Goal: Task Accomplishment & Management: Complete application form

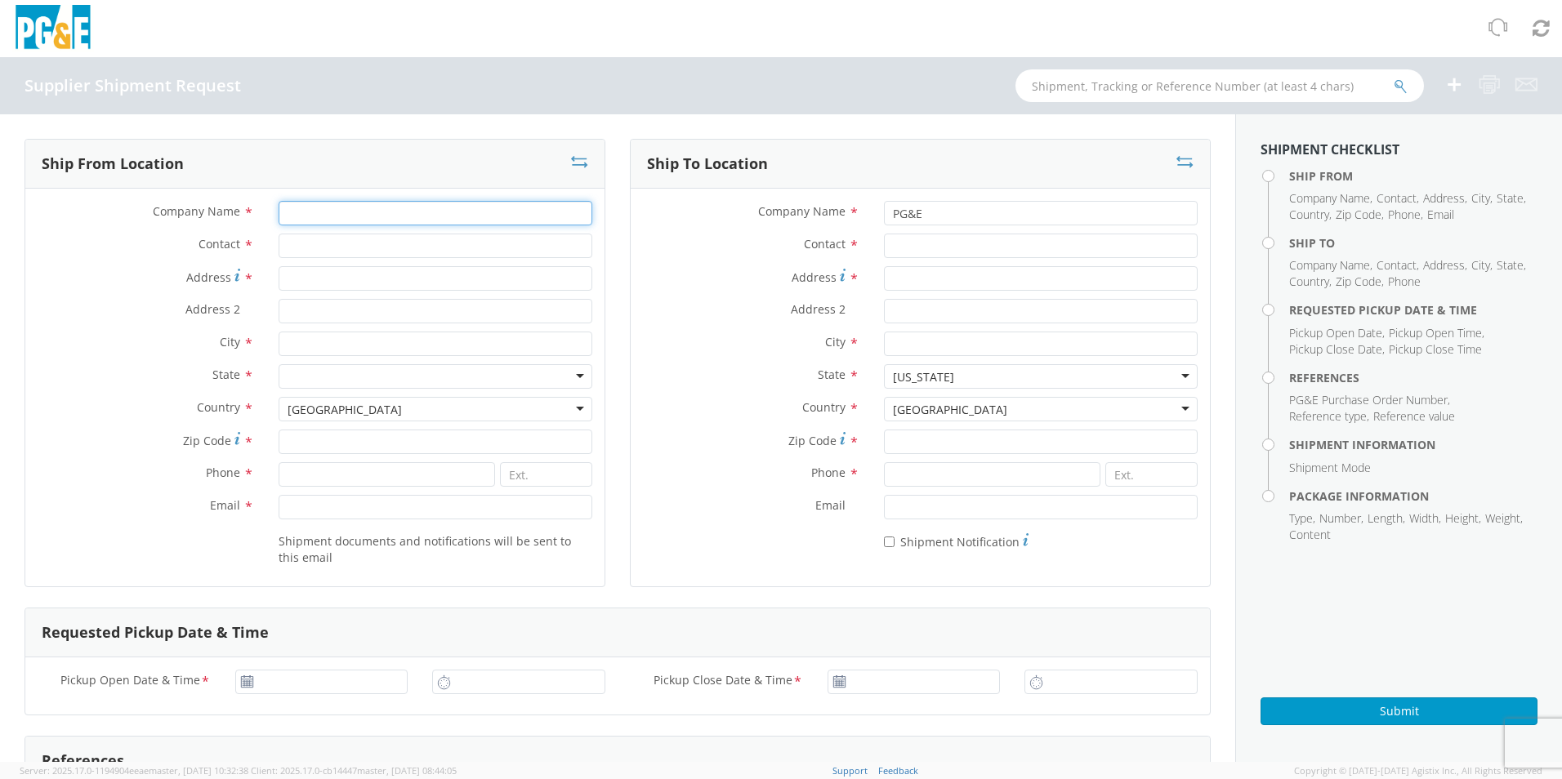
click at [311, 214] on input "Company Name *" at bounding box center [436, 213] width 314 height 25
type input "r"
type input "REELCRAFT INDUSTRIES INC"
click at [308, 243] on input "Contact *" at bounding box center [436, 246] width 314 height 25
type input "[PERSON_NAME]"
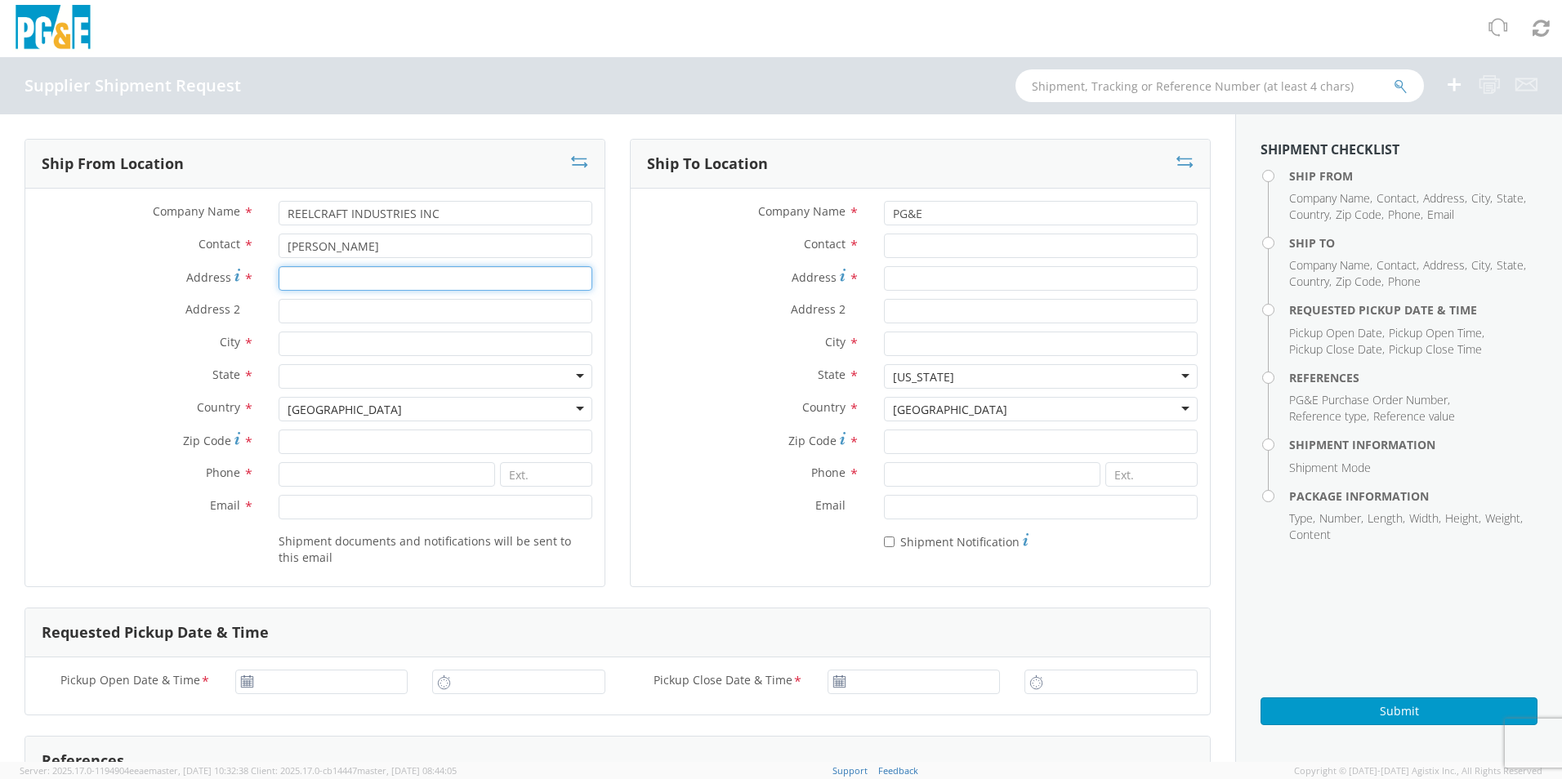
click at [294, 273] on input "Address *" at bounding box center [436, 278] width 314 height 25
type input "[STREET_ADDRESS]"
click at [319, 349] on input "City *" at bounding box center [436, 344] width 314 height 25
type input "[GEOGRAPHIC_DATA]"
click at [300, 375] on div at bounding box center [436, 376] width 314 height 25
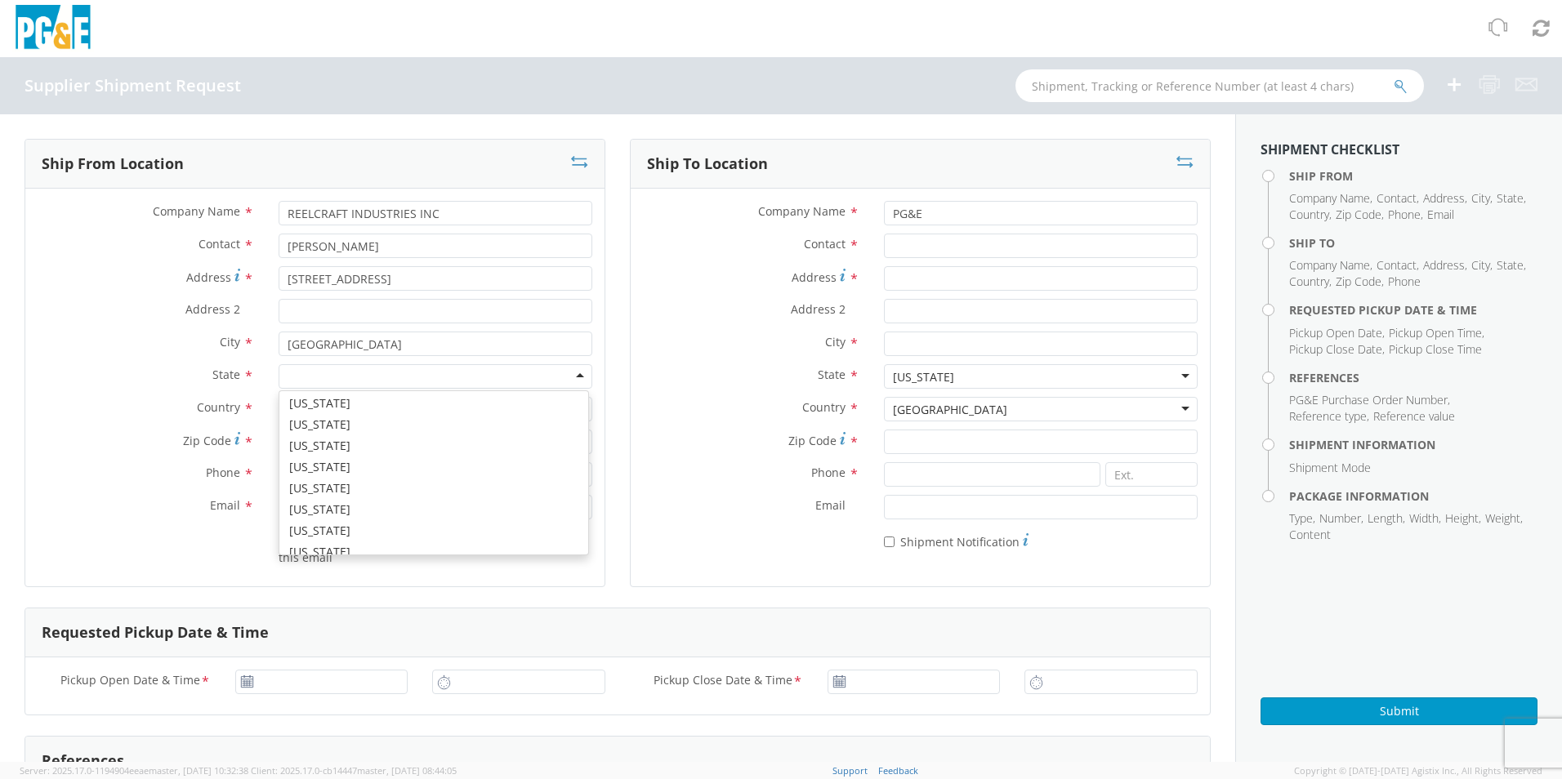
scroll to position [327, 0]
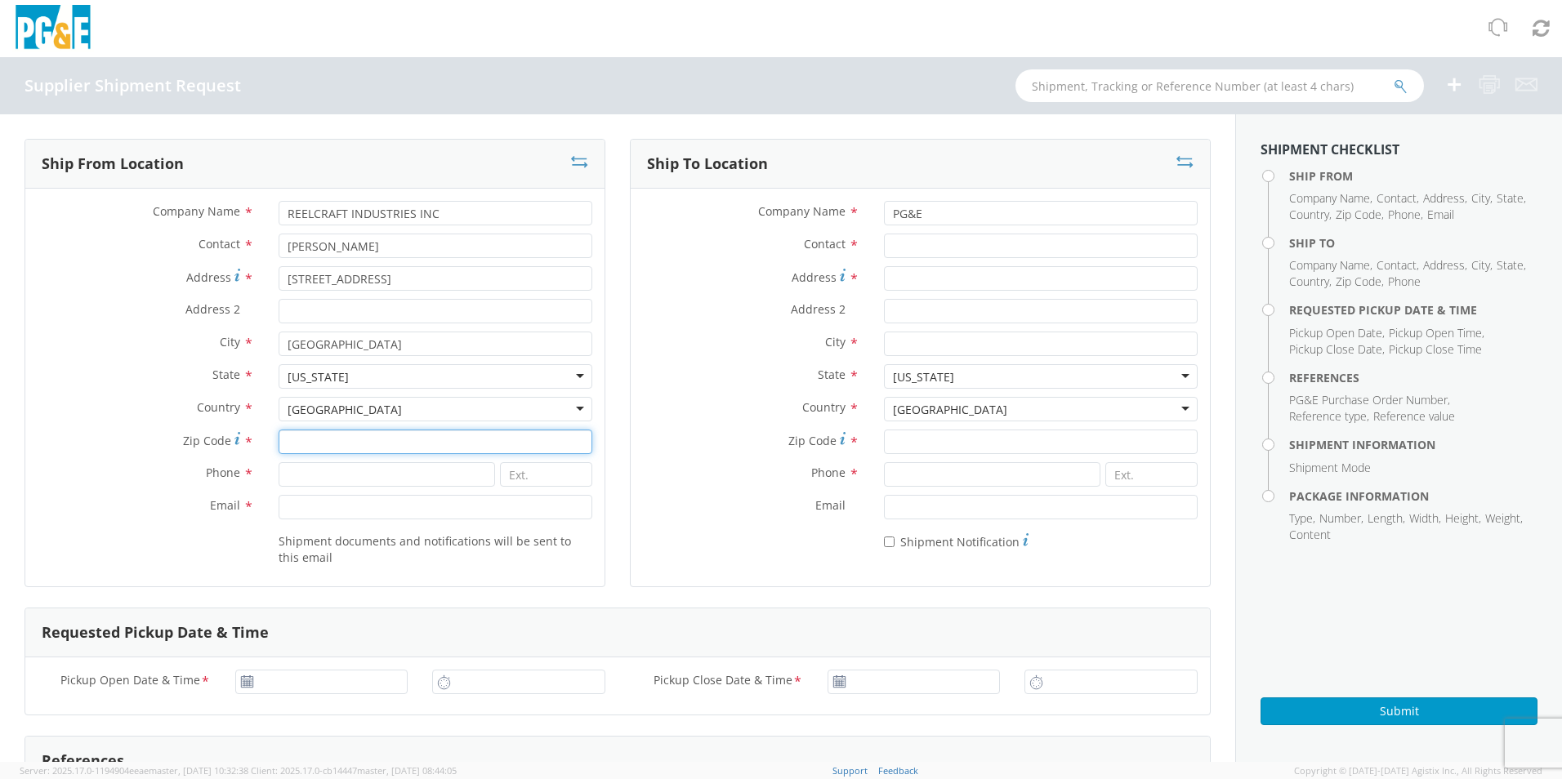
click at [322, 436] on input "Zip Code *" at bounding box center [436, 442] width 314 height 25
type input "46725"
click at [299, 480] on input at bounding box center [387, 474] width 217 height 25
type input "[PHONE_NUMBER]"
click at [317, 509] on input "Email *" at bounding box center [436, 507] width 314 height 25
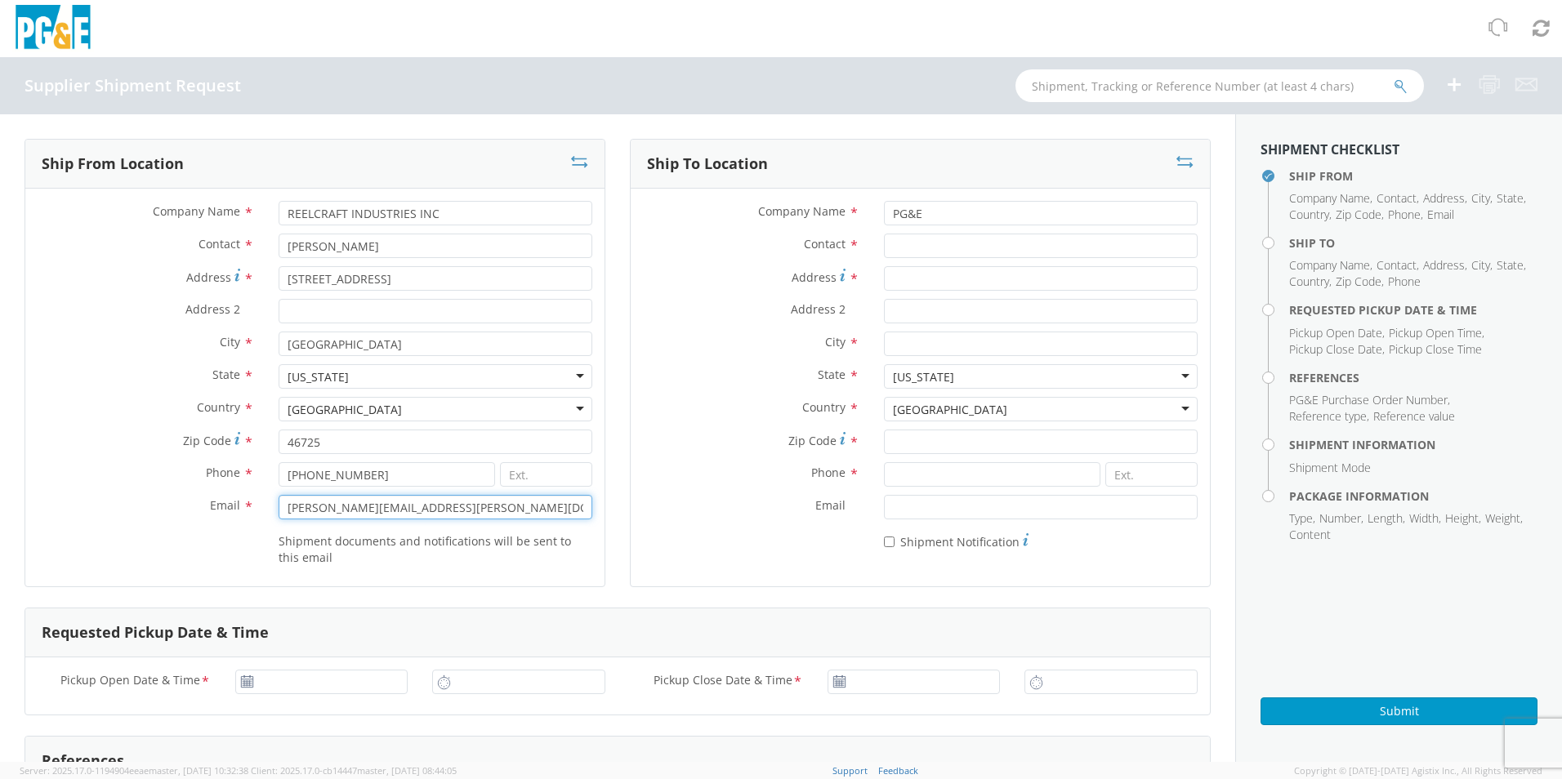
type input "[PERSON_NAME][EMAIL_ADDRESS][PERSON_NAME][DOMAIN_NAME]"
click at [211, 525] on div "Email * [PERSON_NAME][EMAIL_ADDRESS][PERSON_NAME][DOMAIN_NAME]" at bounding box center [314, 511] width 579 height 33
click at [917, 248] on input "Contact *" at bounding box center [1041, 246] width 314 height 25
type input "[PERSON_NAME]"
click at [899, 280] on input "Address *" at bounding box center [1041, 278] width 314 height 25
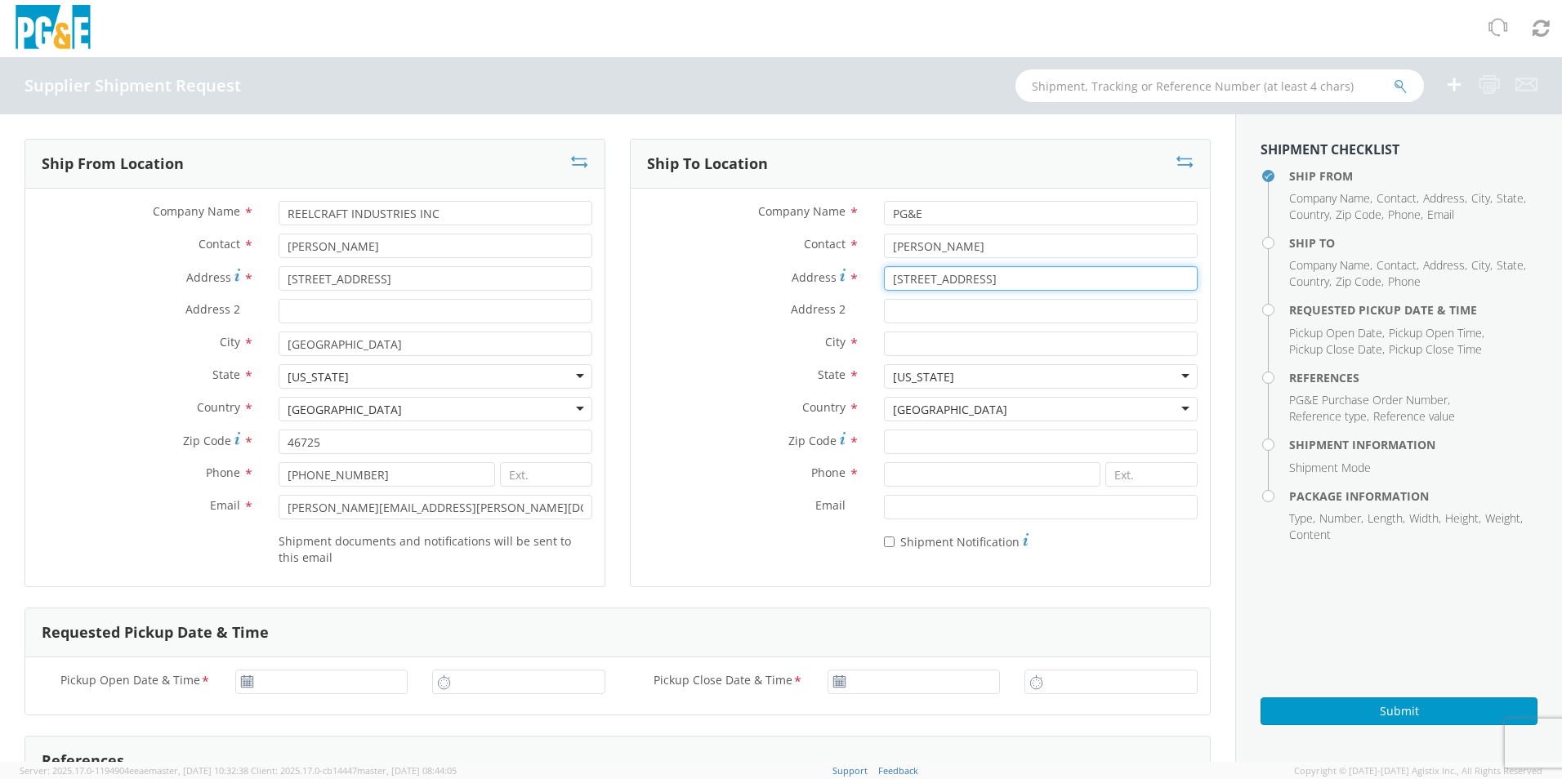
type input "[STREET_ADDRESS]"
click at [910, 350] on input "City *" at bounding box center [1041, 344] width 314 height 25
type input "SALIDA"
click at [897, 436] on input "Zip Code *" at bounding box center [1041, 442] width 314 height 25
type input "95368"
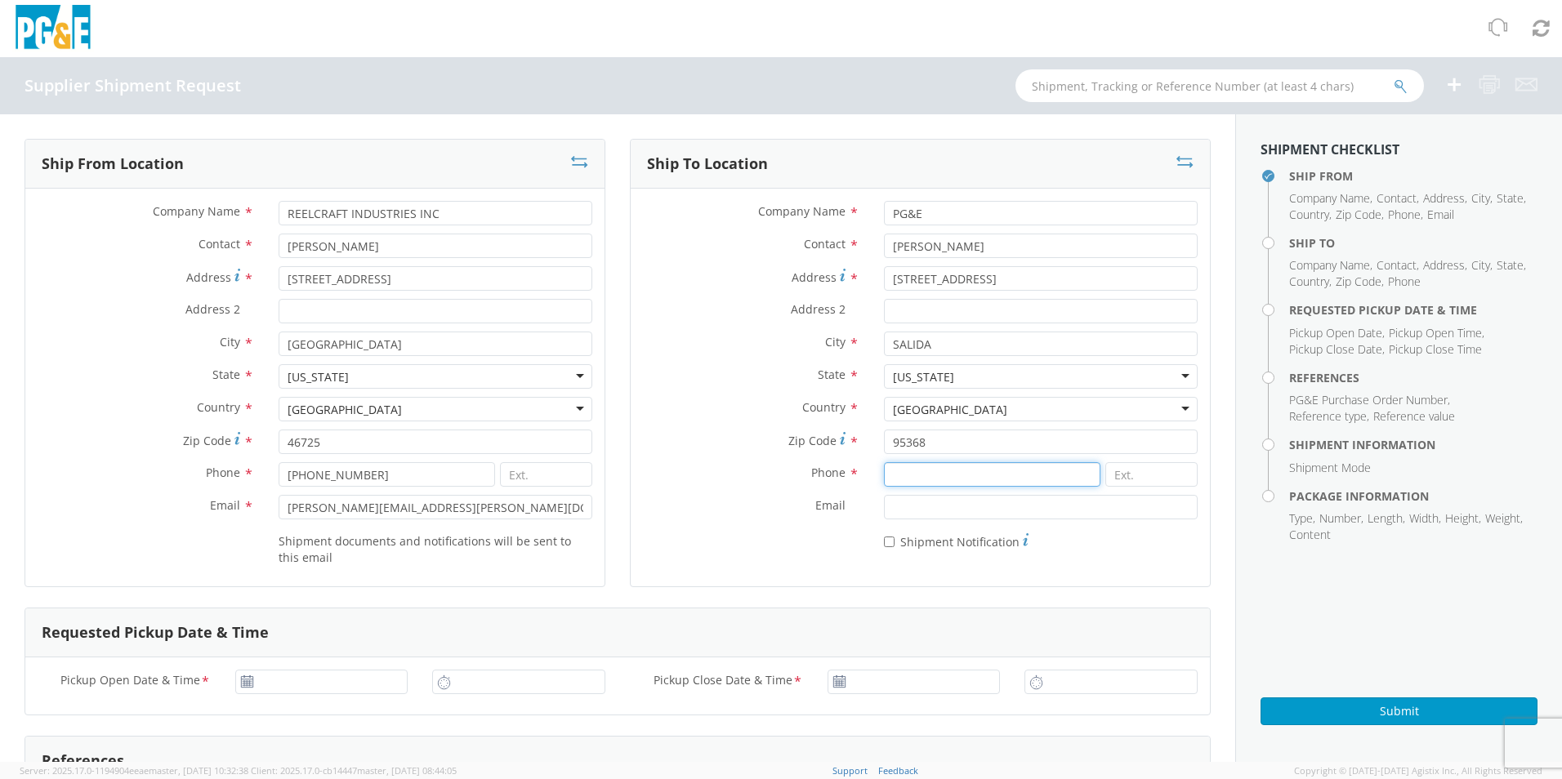
click at [900, 472] on input at bounding box center [992, 474] width 217 height 25
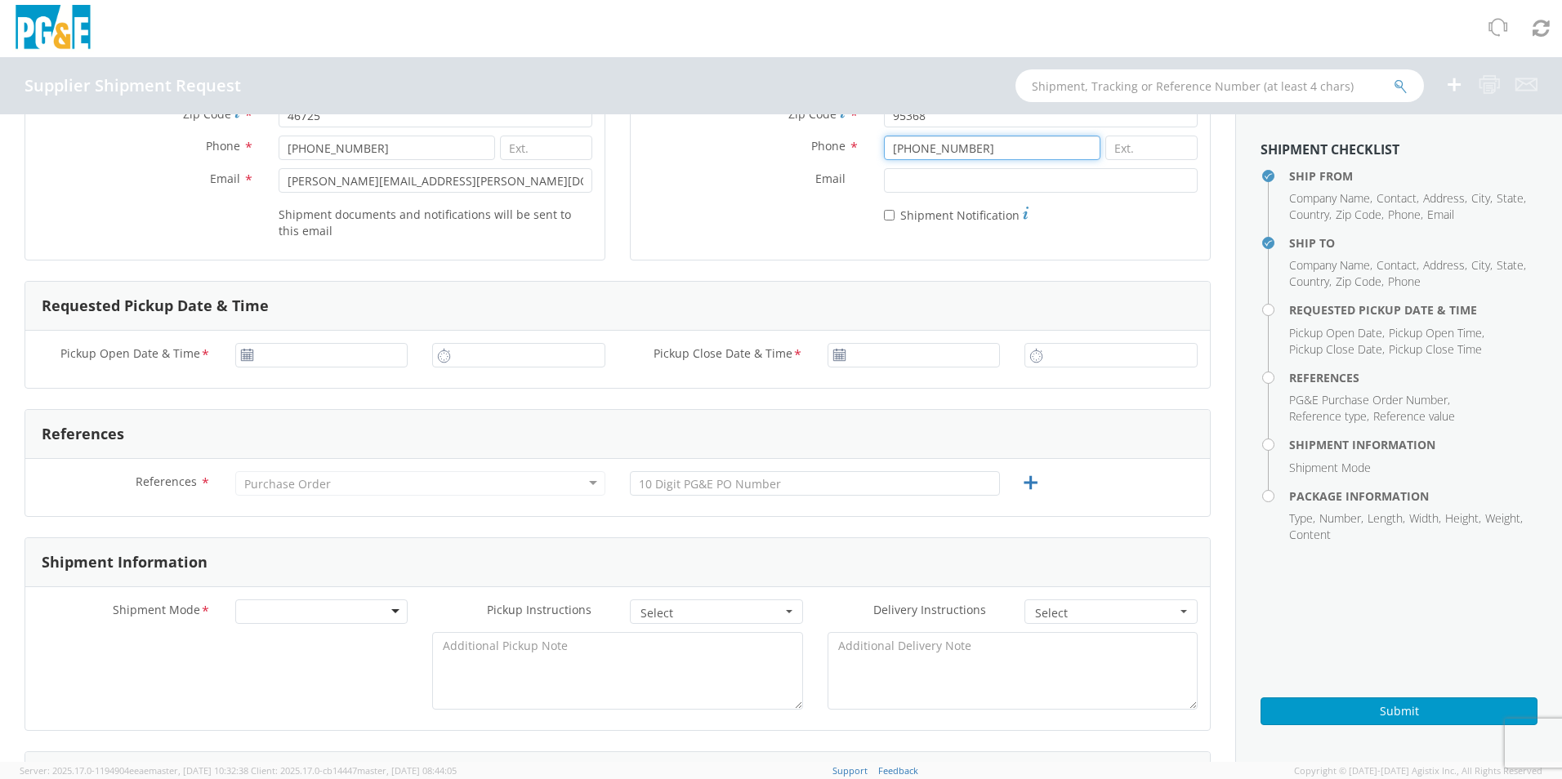
type input "[PHONE_NUMBER]"
click at [240, 354] on icon at bounding box center [247, 355] width 14 height 13
click at [250, 356] on icon at bounding box center [247, 355] width 14 height 13
click at [244, 357] on use at bounding box center [246, 354] width 11 height 11
type input "[DATE]"
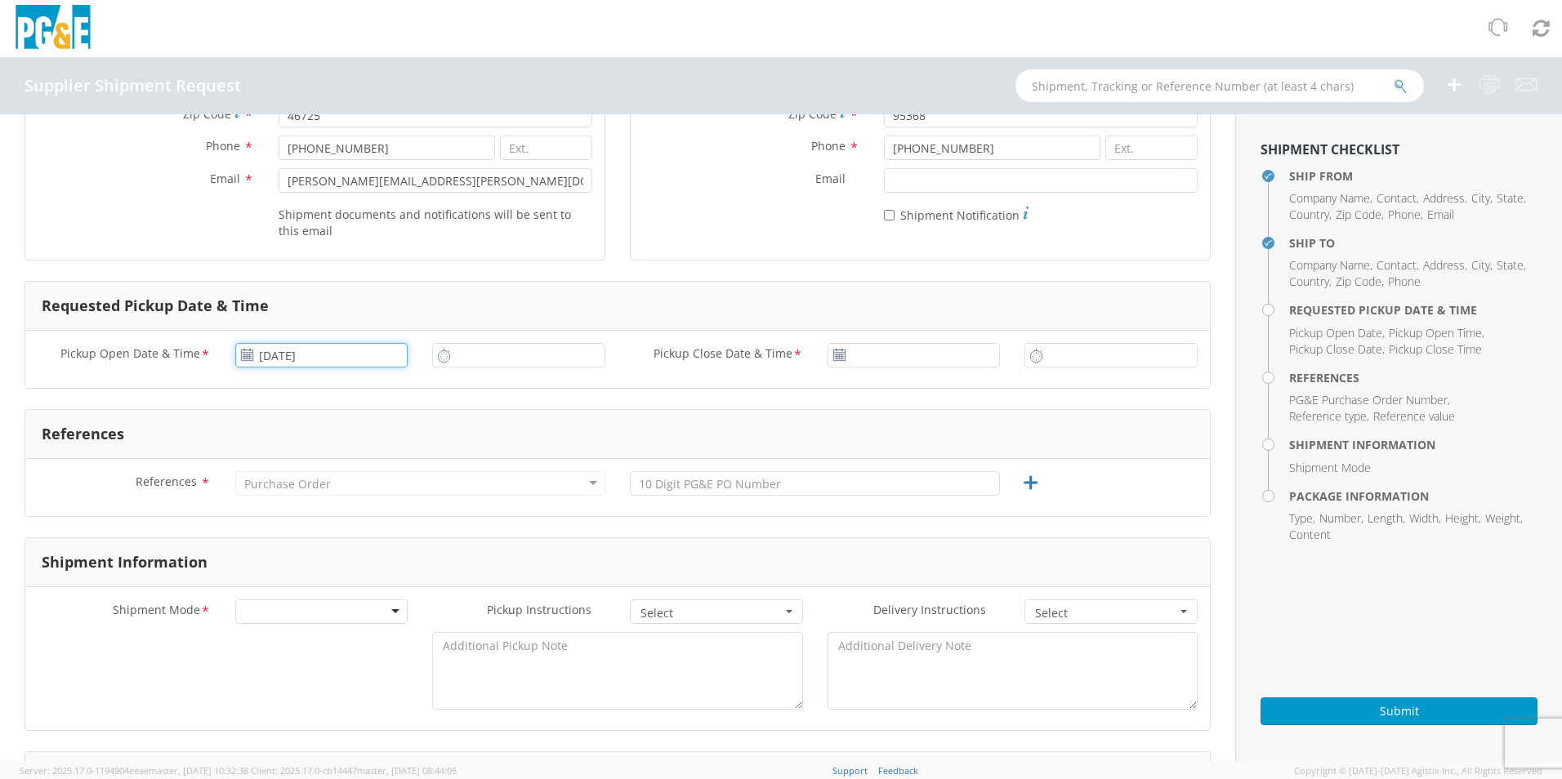
click at [290, 351] on input "[DATE]" at bounding box center [321, 355] width 173 height 25
click at [353, 511] on td "20" at bounding box center [347, 508] width 34 height 25
click at [442, 356] on icon at bounding box center [444, 356] width 14 height 16
click at [460, 349] on input "10:00 AM" at bounding box center [518, 355] width 173 height 25
click at [534, 349] on input "12:00 AM" at bounding box center [518, 355] width 173 height 25
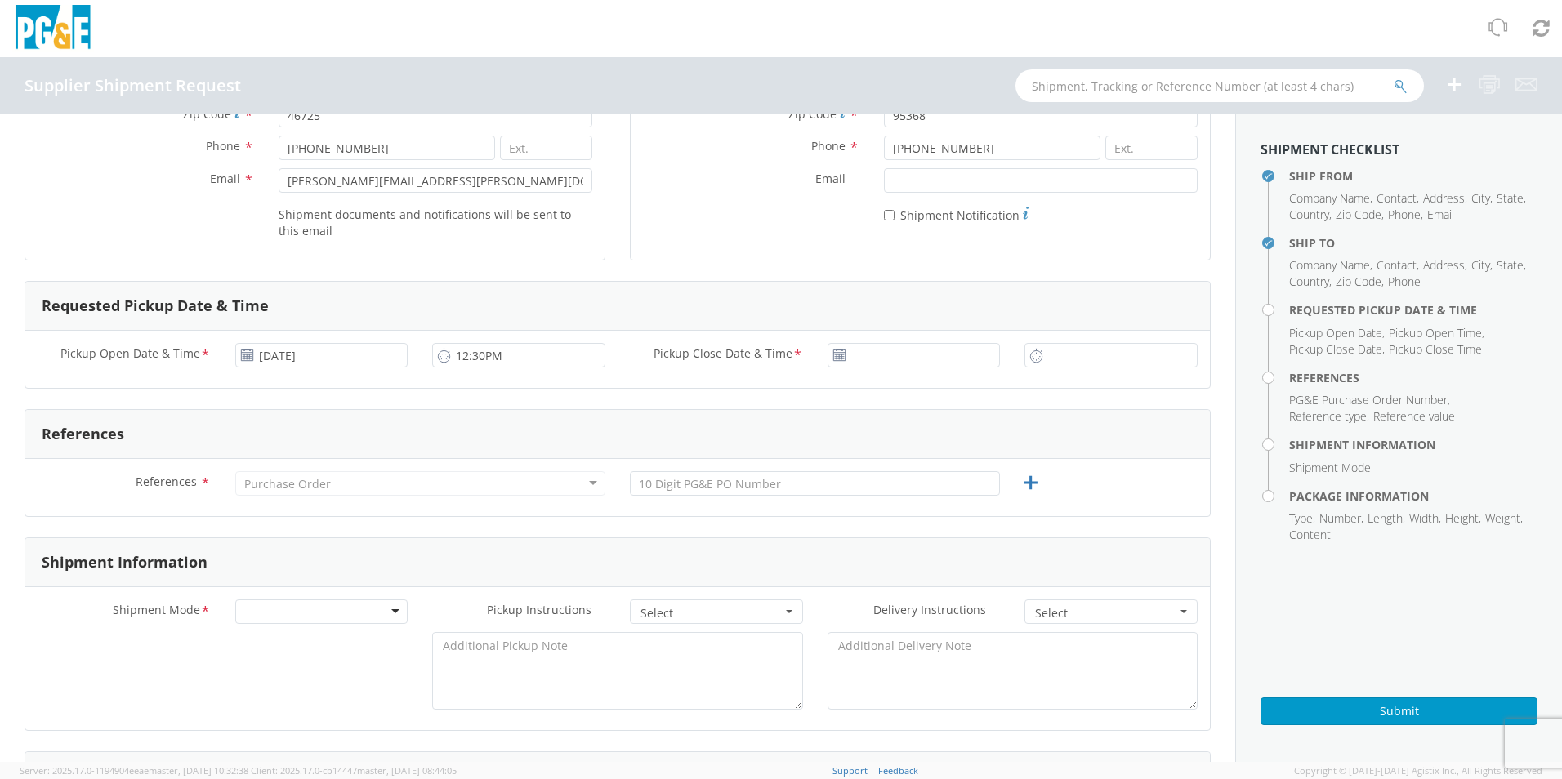
type input "12:30 PM"
click at [833, 354] on use at bounding box center [838, 354] width 11 height 11
type input "[DATE]"
click at [895, 355] on input "[DATE]" at bounding box center [914, 355] width 173 height 25
click at [931, 515] on td "20" at bounding box center [939, 508] width 34 height 25
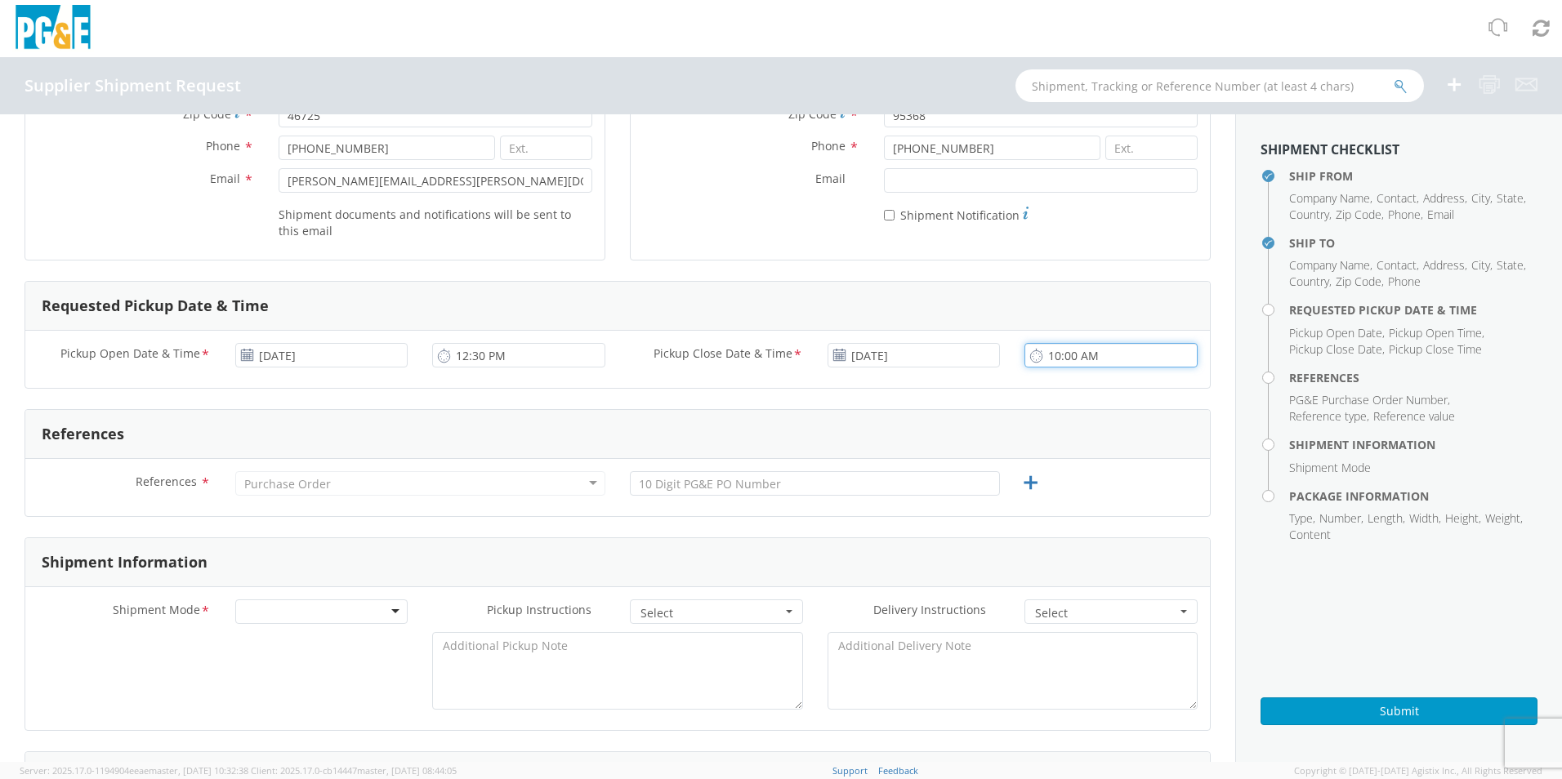
click at [1056, 354] on input "10:00 AM" at bounding box center [1111, 355] width 173 height 25
click at [1100, 357] on input "10:00 AM" at bounding box center [1111, 355] width 173 height 25
type input "1"
type input "4:30 PM"
click at [283, 483] on div "Purchase Order" at bounding box center [287, 484] width 87 height 16
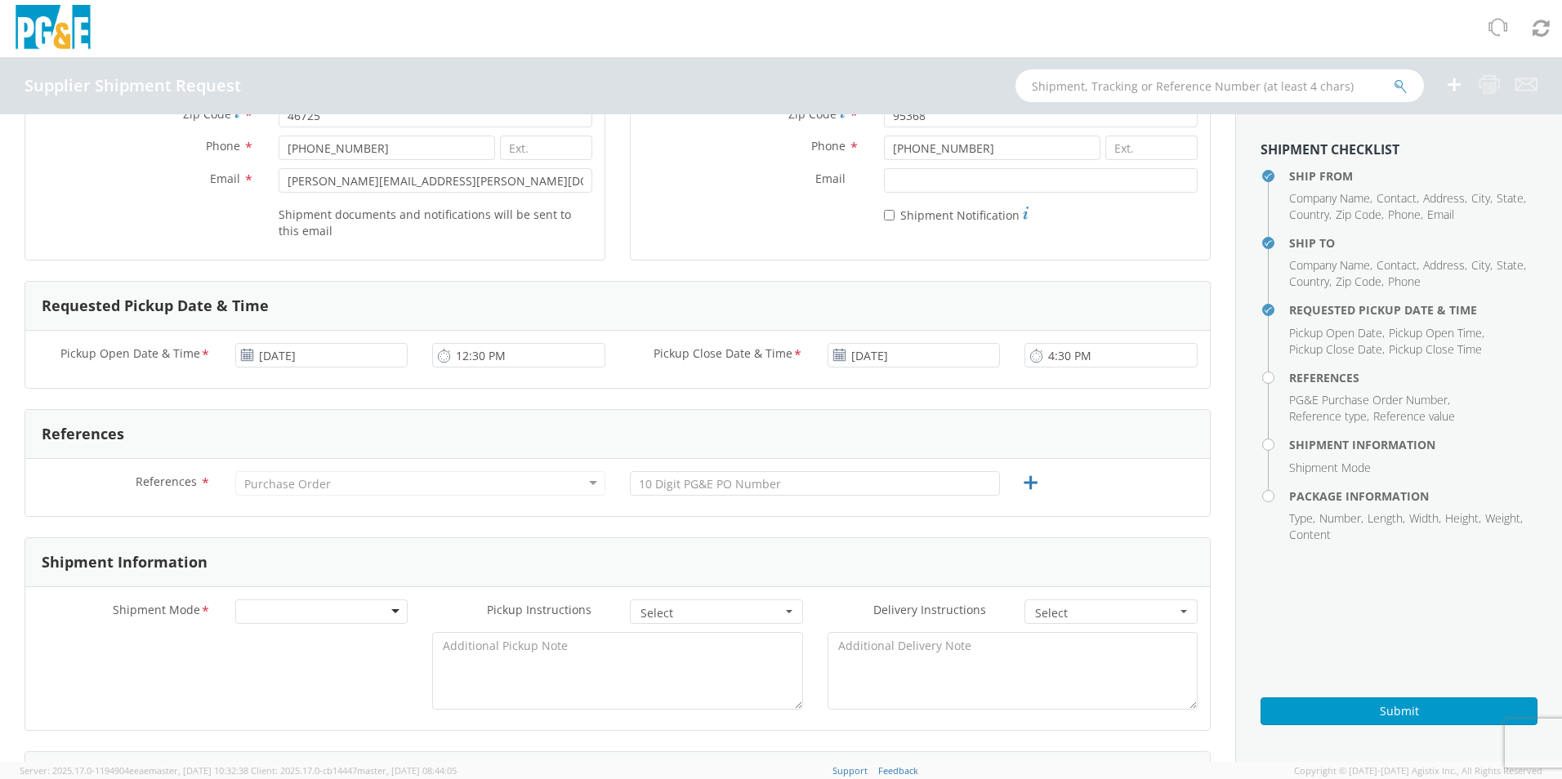
click at [589, 483] on div "Purchase Order" at bounding box center [420, 483] width 370 height 25
click at [298, 477] on div "Purchase Order" at bounding box center [287, 484] width 87 height 16
drag, startPoint x: 298, startPoint y: 477, endPoint x: 256, endPoint y: 479, distance: 42.5
click at [256, 479] on div "Purchase Order" at bounding box center [287, 484] width 87 height 16
click at [462, 478] on div "Purchase Order" at bounding box center [420, 483] width 370 height 25
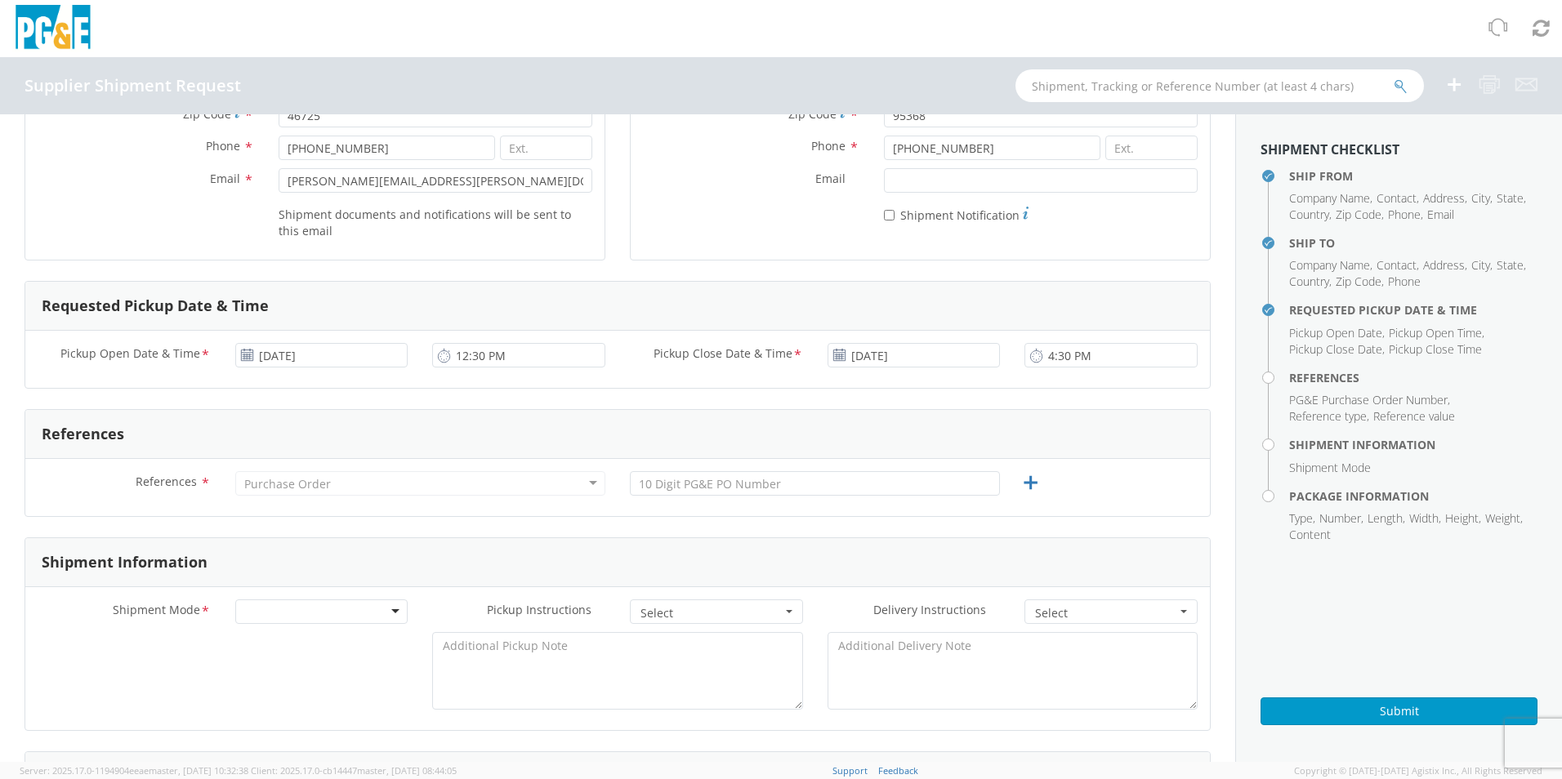
click at [244, 485] on div "Purchase Order" at bounding box center [287, 484] width 87 height 16
click at [733, 406] on form "Ship From Location Company Name * REELCRAFT INDUSTRIES INC Contact * [PERSON_NA…" at bounding box center [618, 746] width 1186 height 1868
drag, startPoint x: 265, startPoint y: 428, endPoint x: 283, endPoint y: 358, distance: 72.5
click at [283, 358] on form "Ship From Location Company Name * REELCRAFT INDUSTRIES INC Contact * [PERSON_NA…" at bounding box center [618, 746] width 1186 height 1868
click at [474, 431] on div "References" at bounding box center [617, 434] width 1185 height 49
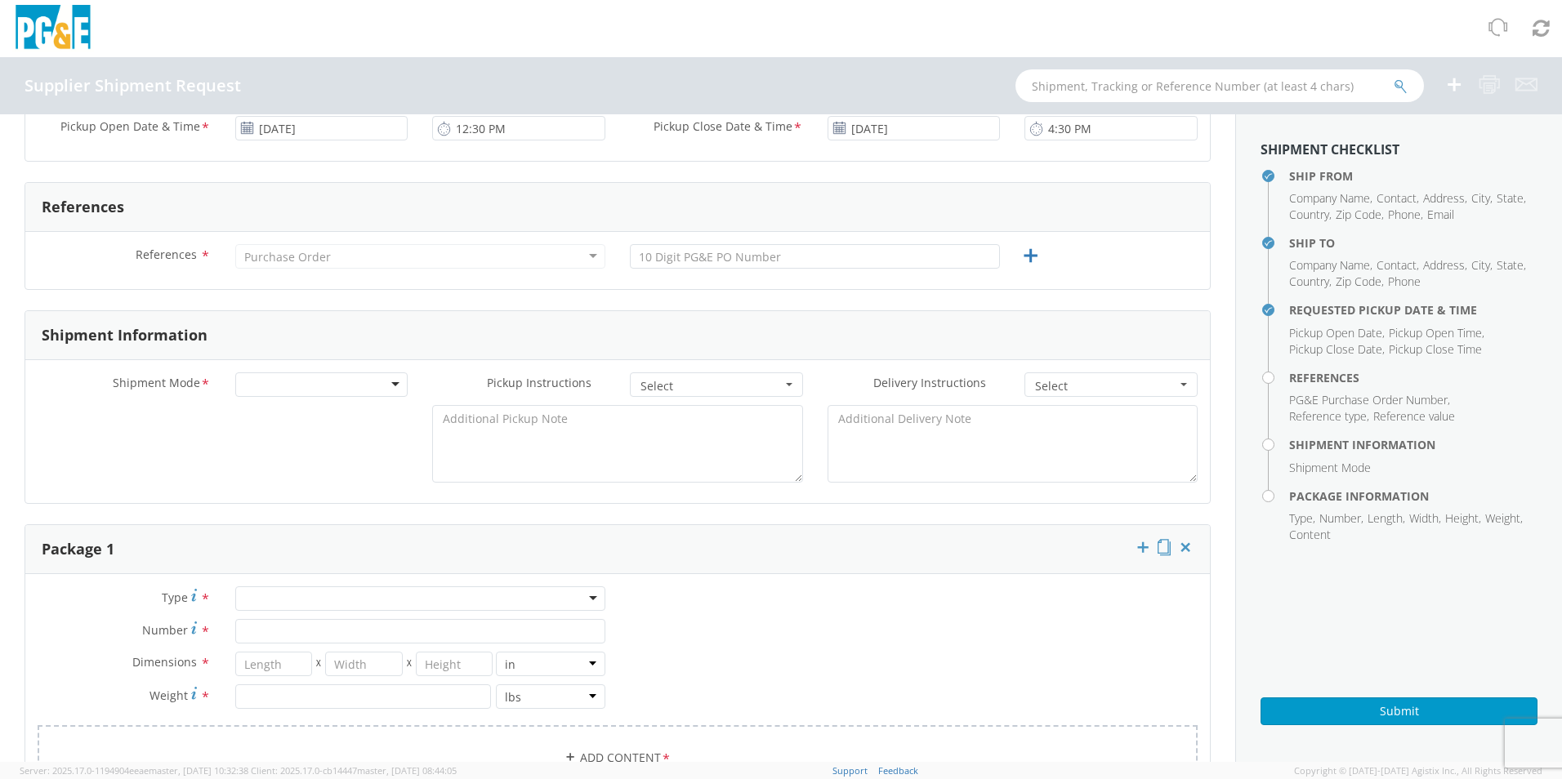
scroll to position [572, 0]
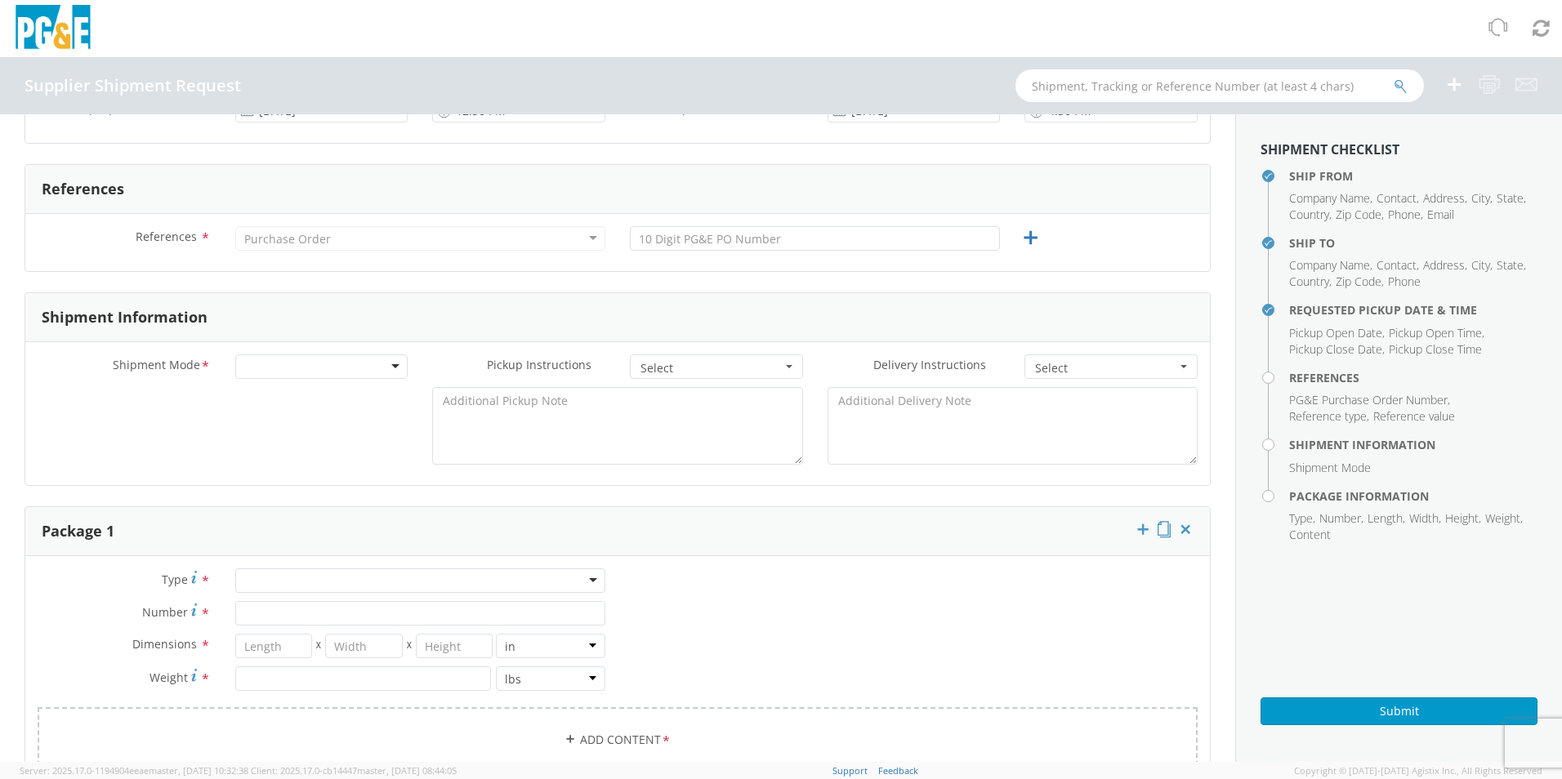
click at [265, 241] on div "Purchase Order" at bounding box center [287, 239] width 87 height 16
click at [261, 236] on div "Purchase Order" at bounding box center [287, 239] width 87 height 16
click at [584, 239] on div "Purchase Order" at bounding box center [420, 238] width 370 height 25
click at [586, 239] on div "Purchase Order" at bounding box center [420, 238] width 370 height 25
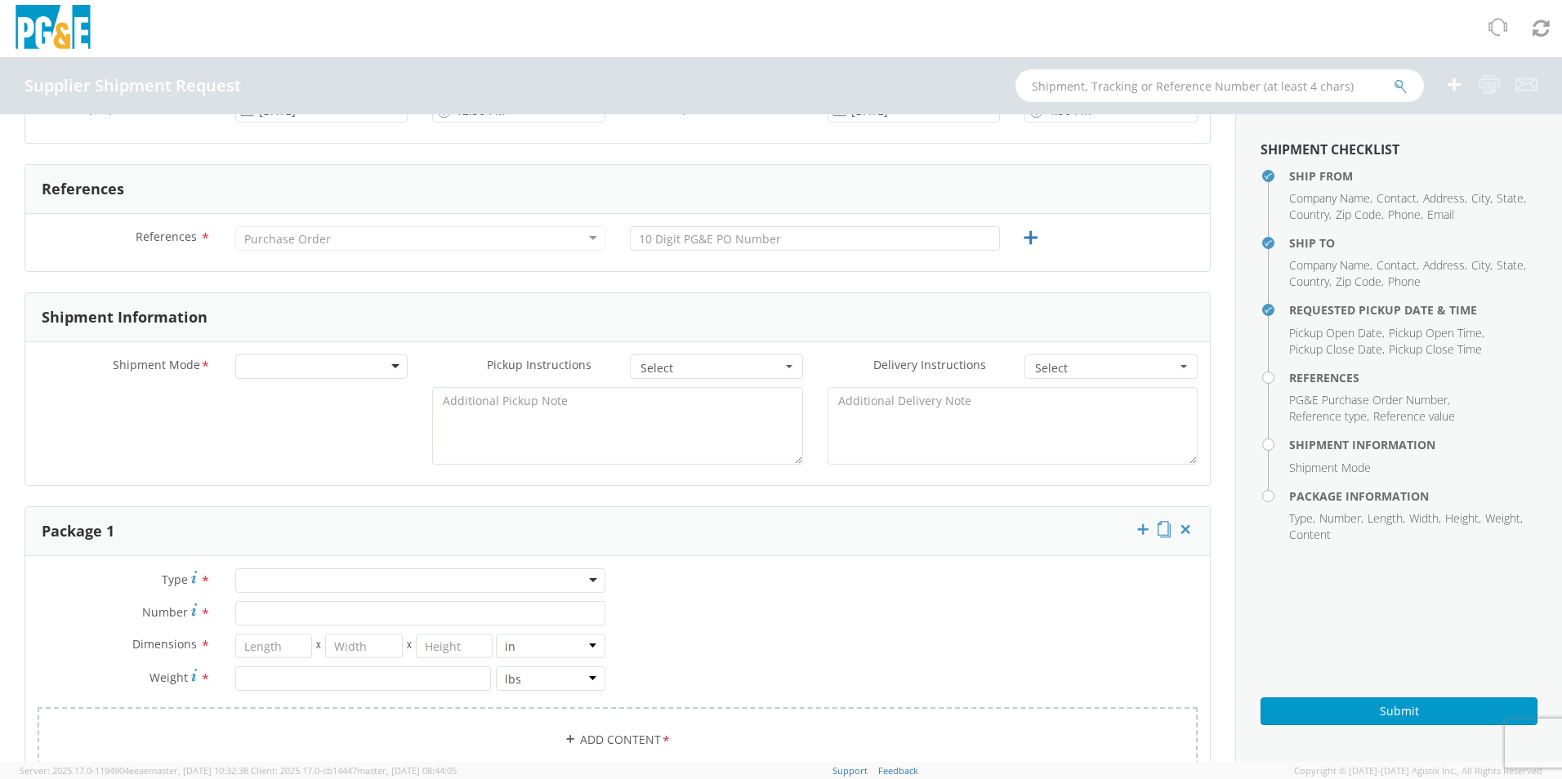
click at [586, 239] on div "Purchase Order" at bounding box center [420, 238] width 370 height 25
click at [280, 370] on div at bounding box center [321, 367] width 173 height 25
click at [289, 228] on div "Purchase Order" at bounding box center [420, 238] width 370 height 25
click at [361, 230] on div "Purchase Order" at bounding box center [420, 238] width 370 height 25
click at [154, 232] on span "References" at bounding box center [166, 237] width 61 height 16
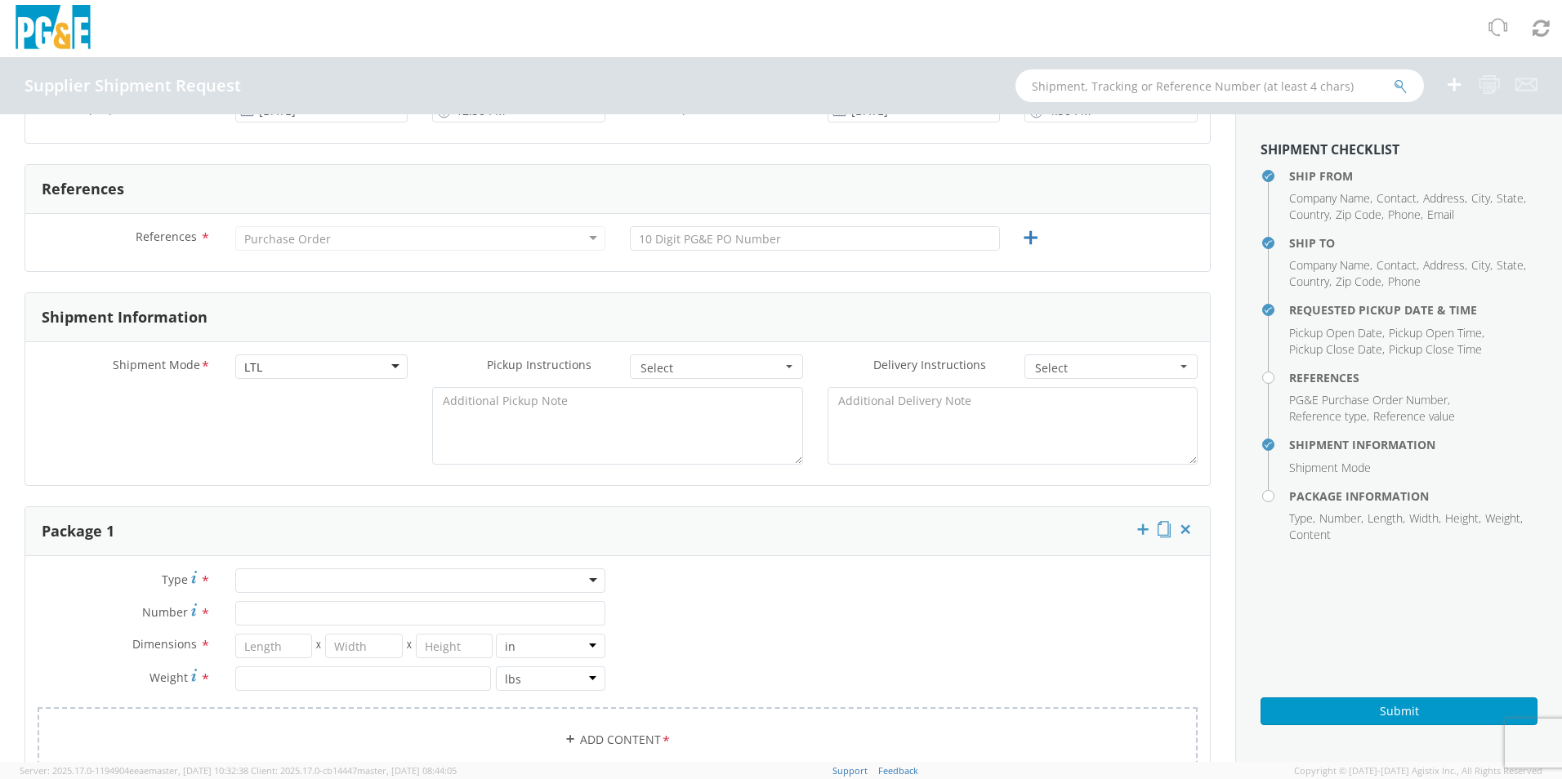
click at [153, 239] on span "References" at bounding box center [166, 237] width 61 height 16
click at [227, 238] on div "Purchase Order Purchase Order Account Type Activity ID Airline Appointment Numb…" at bounding box center [420, 238] width 395 height 25
click at [311, 238] on div "Purchase Order" at bounding box center [287, 239] width 87 height 16
click at [1021, 234] on icon at bounding box center [1031, 238] width 20 height 20
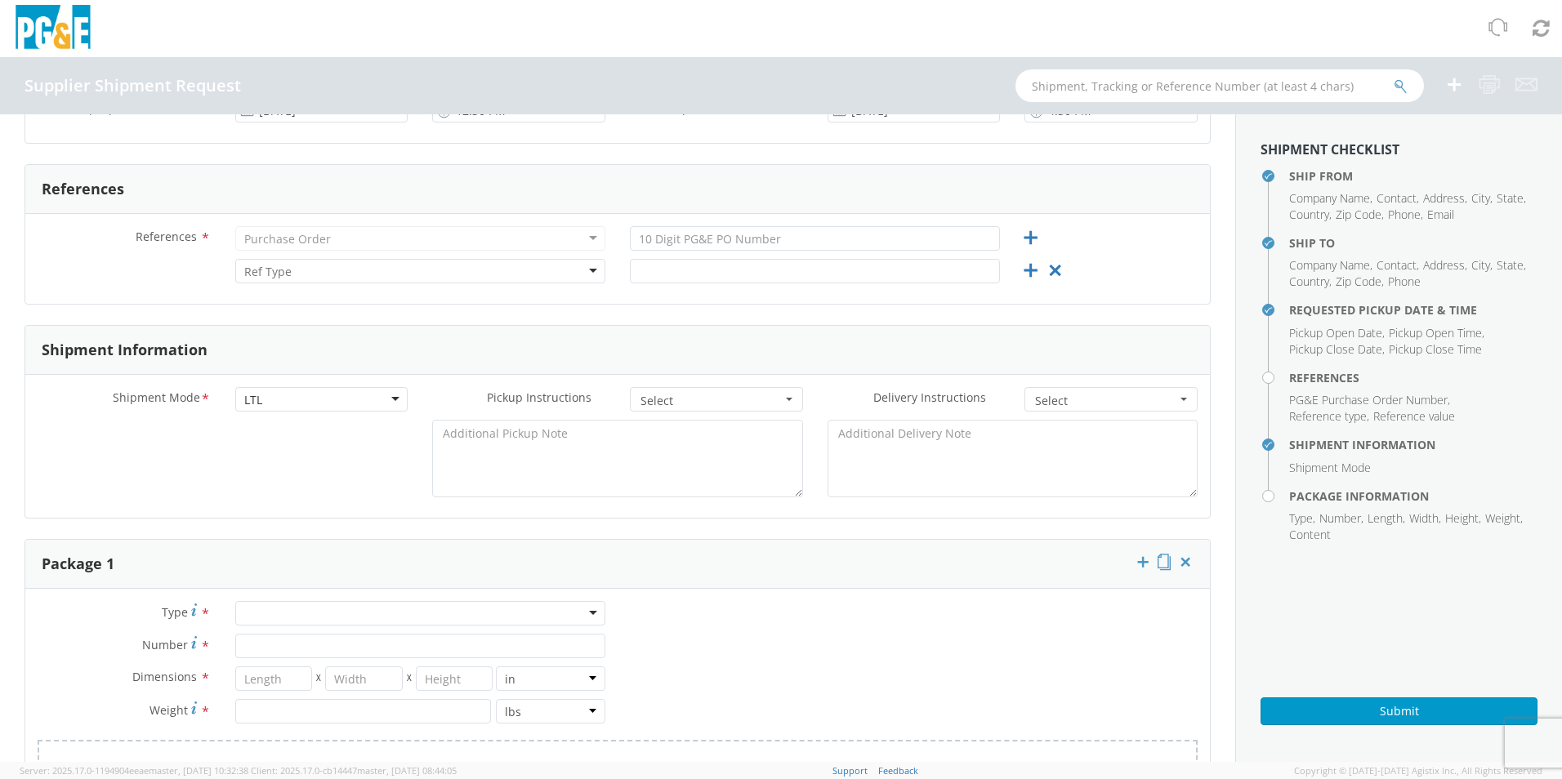
click at [431, 270] on div at bounding box center [420, 271] width 370 height 25
click at [273, 237] on div "Purchase Order" at bounding box center [287, 239] width 87 height 16
click at [721, 262] on input "text" at bounding box center [815, 271] width 370 height 25
type input "8"
click at [511, 272] on div "Order Number" at bounding box center [420, 271] width 370 height 25
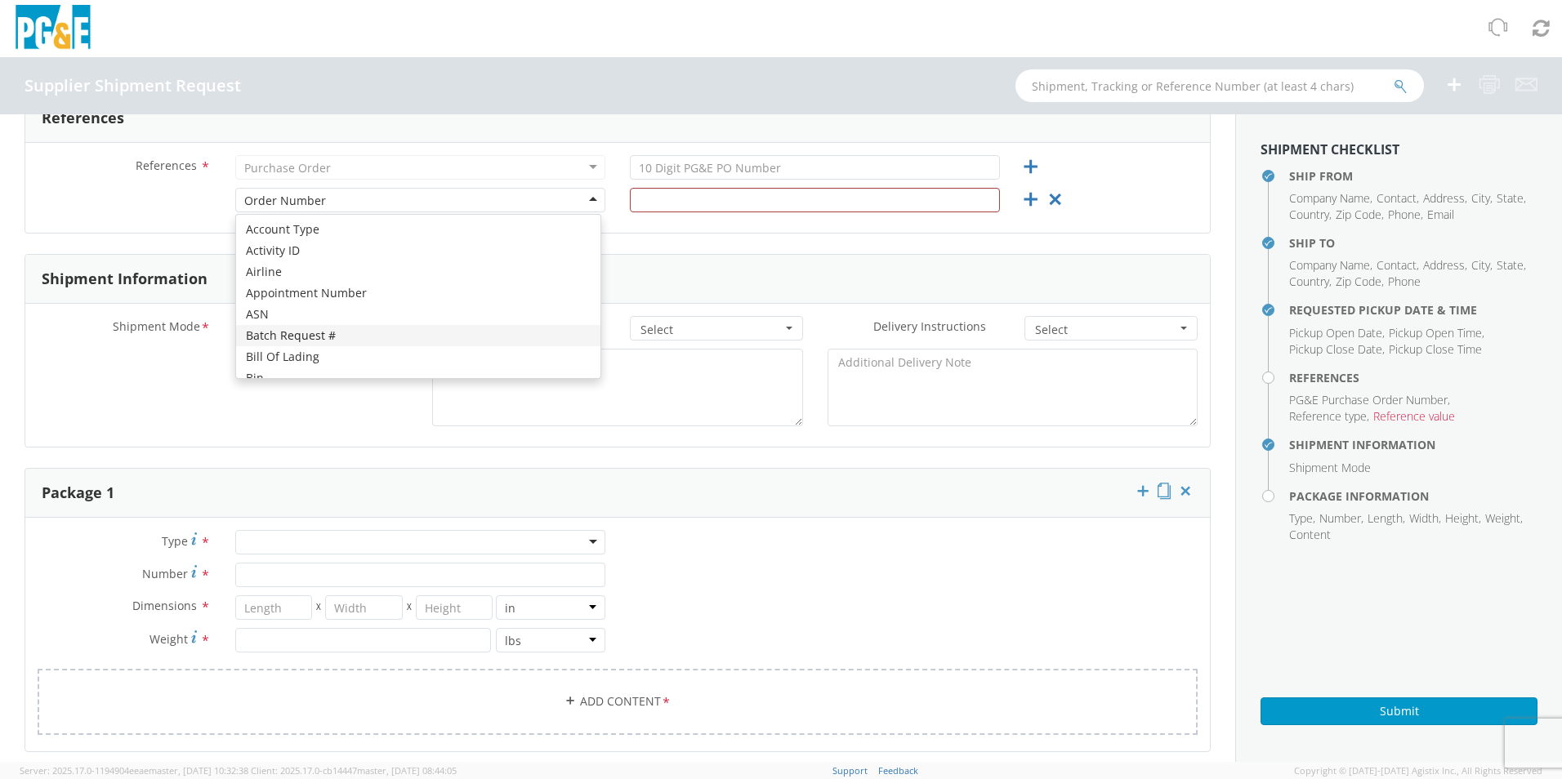
scroll to position [654, 0]
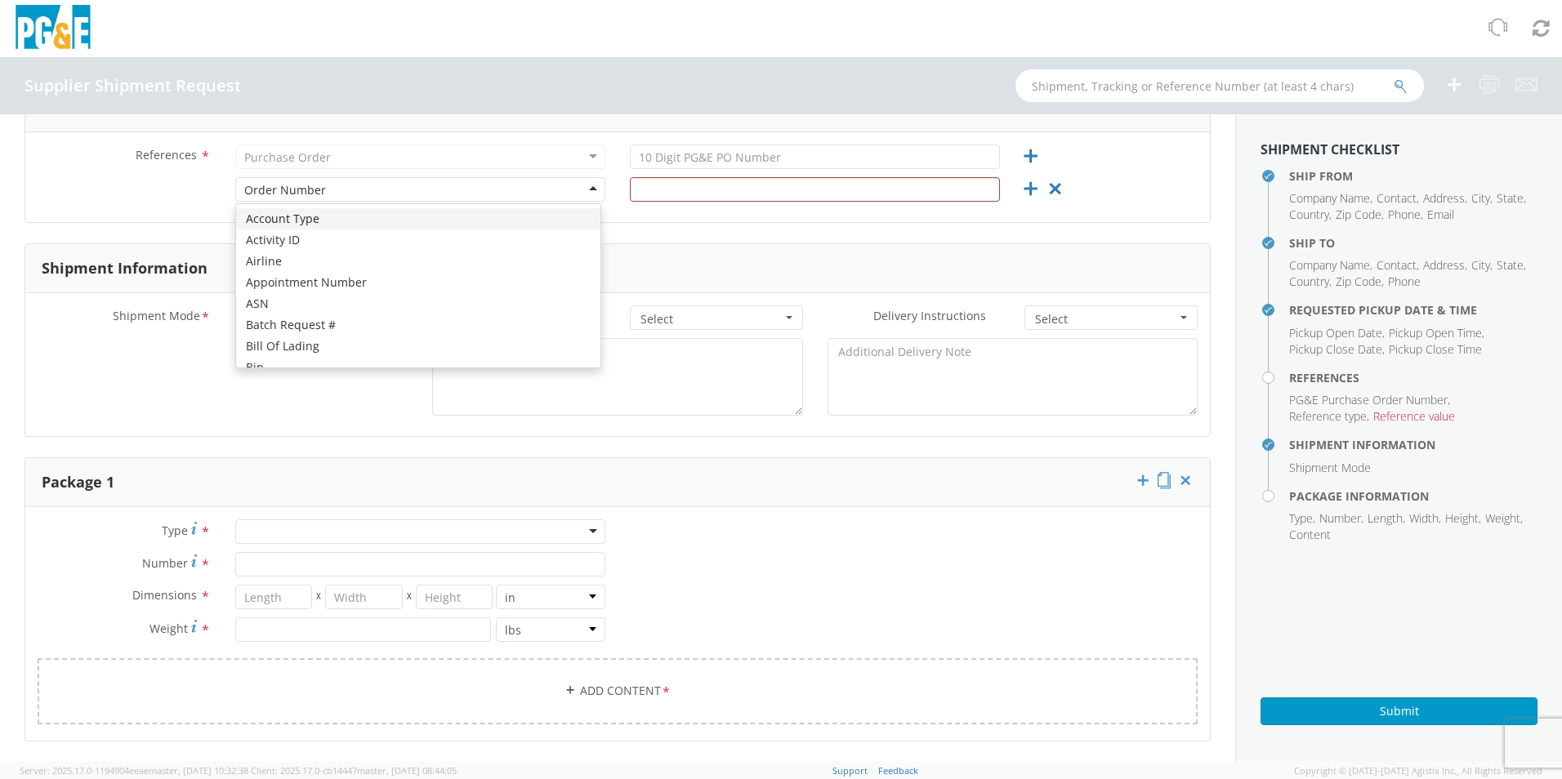
click at [596, 190] on div "Order Number" at bounding box center [420, 189] width 370 height 25
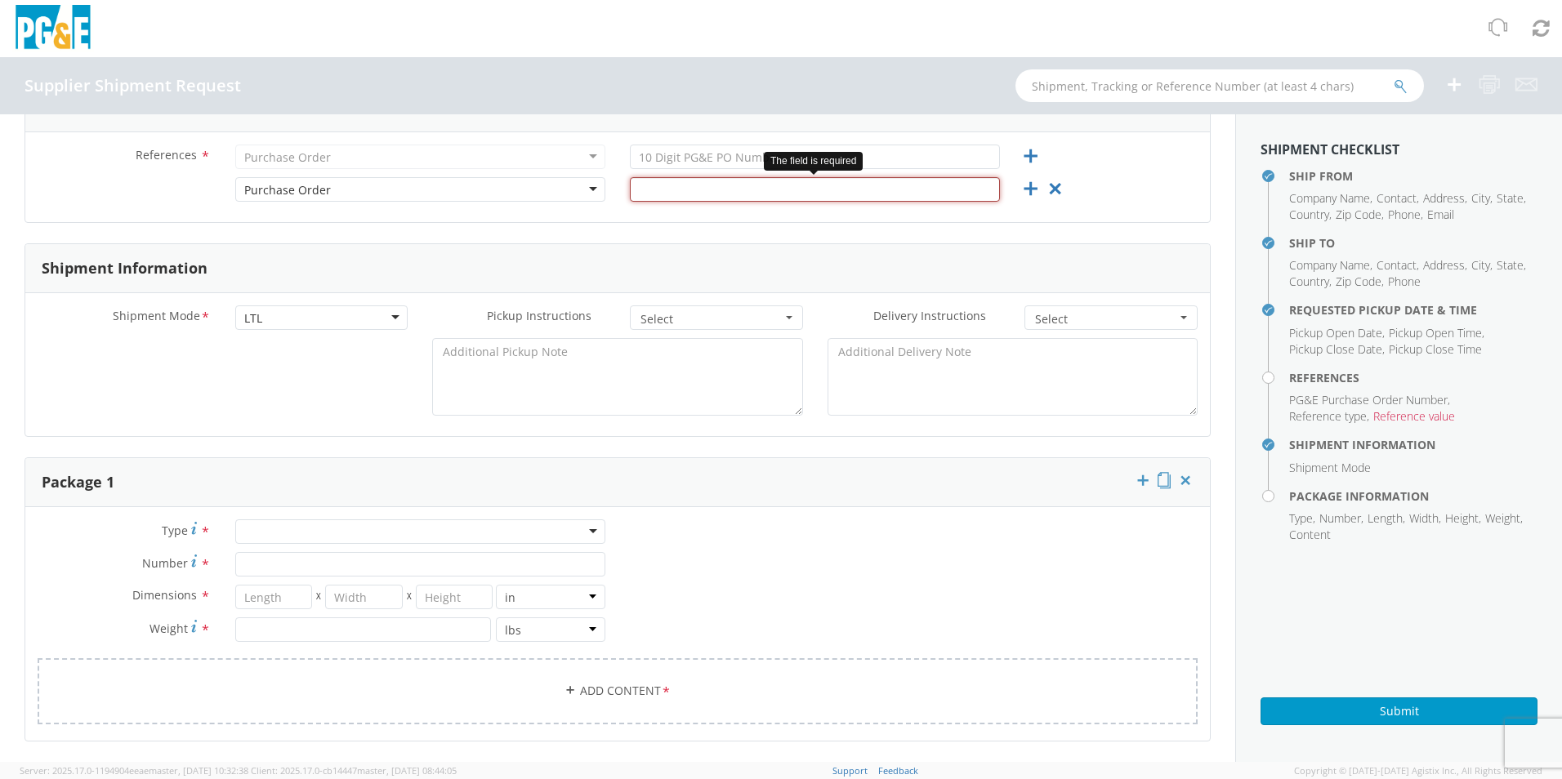
click at [757, 192] on input "text" at bounding box center [815, 189] width 370 height 25
type input "2701209182"
click at [217, 380] on div at bounding box center [617, 381] width 1185 height 86
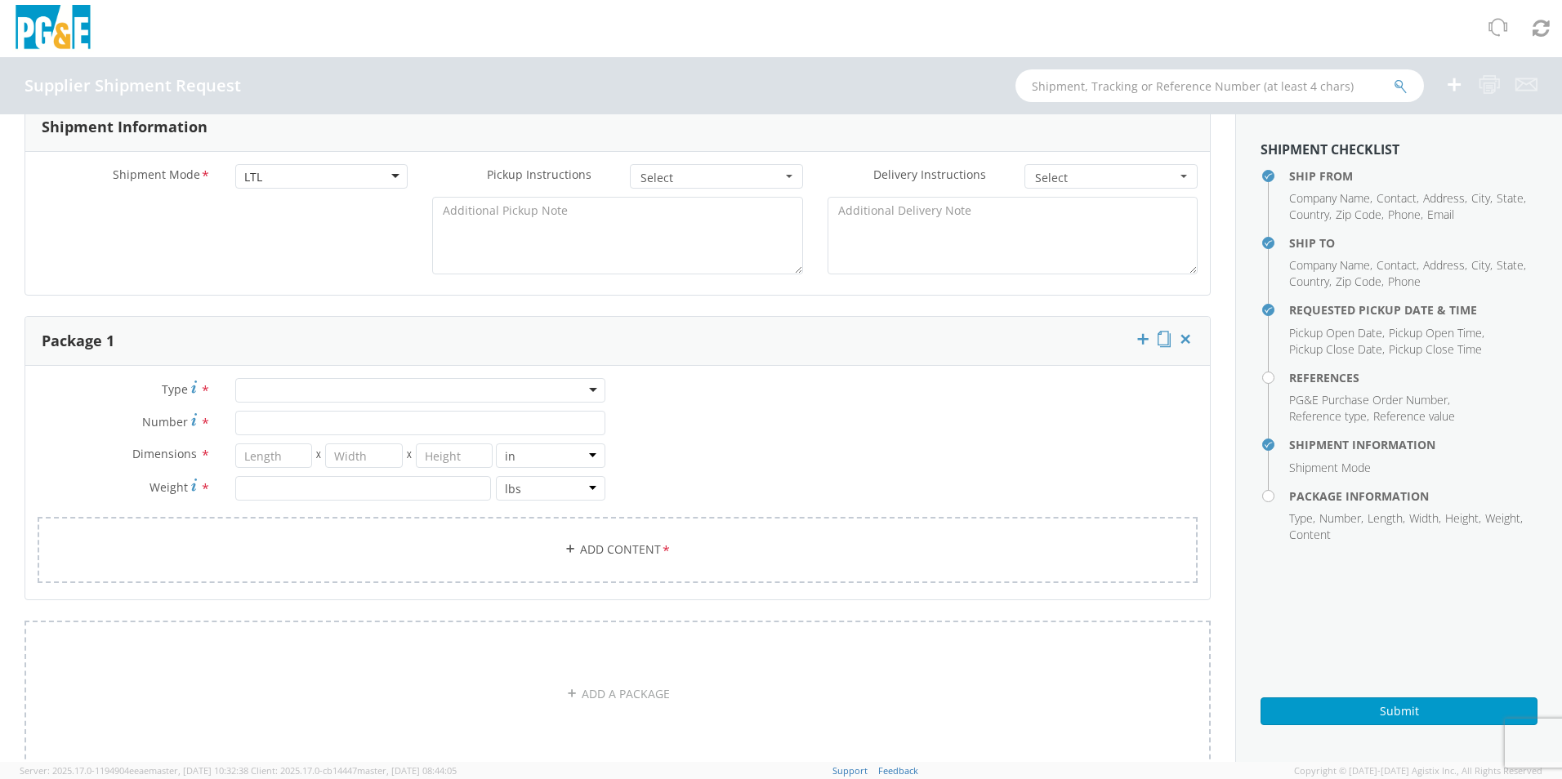
scroll to position [817, 0]
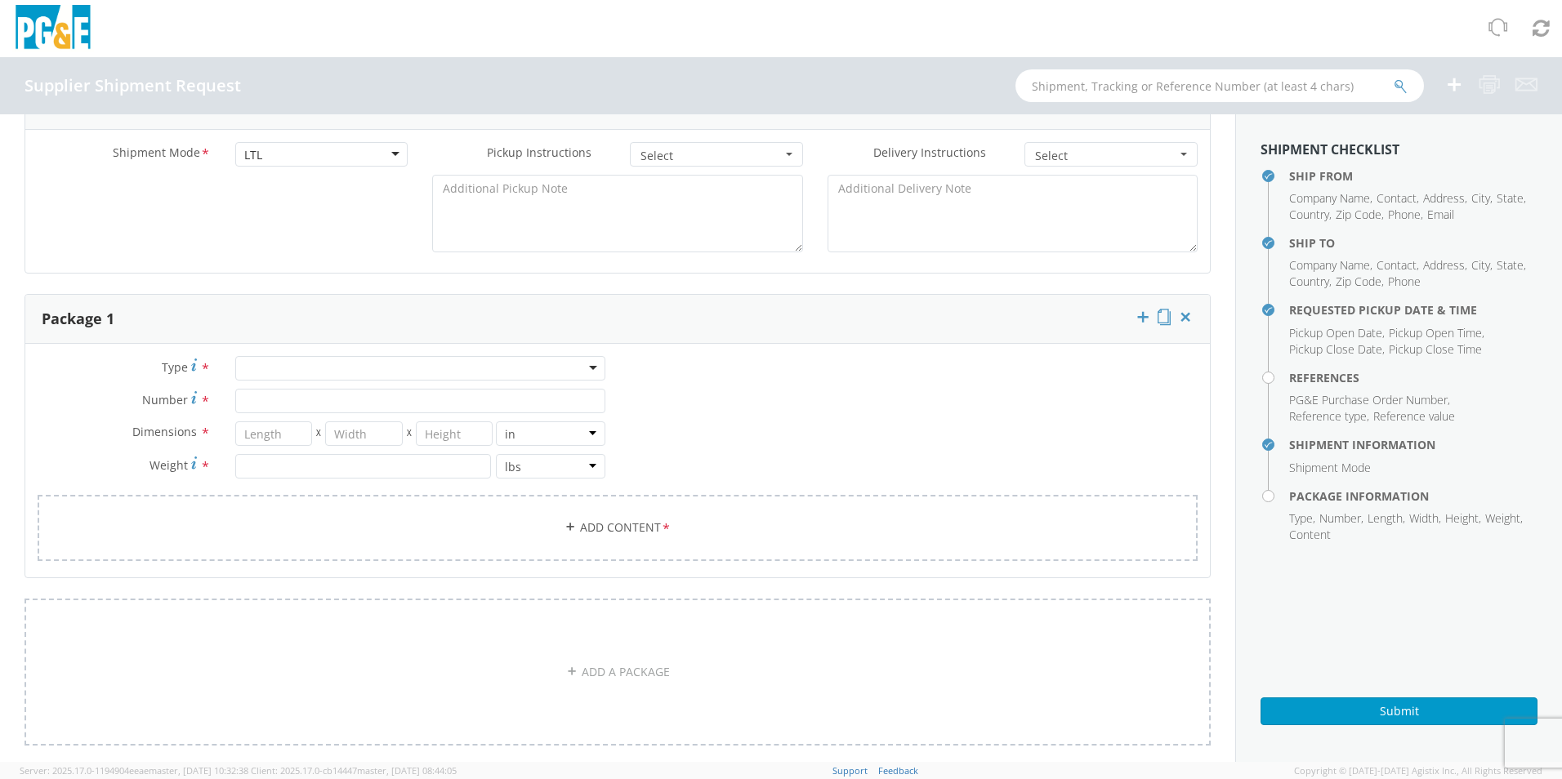
click at [274, 368] on div at bounding box center [420, 368] width 370 height 25
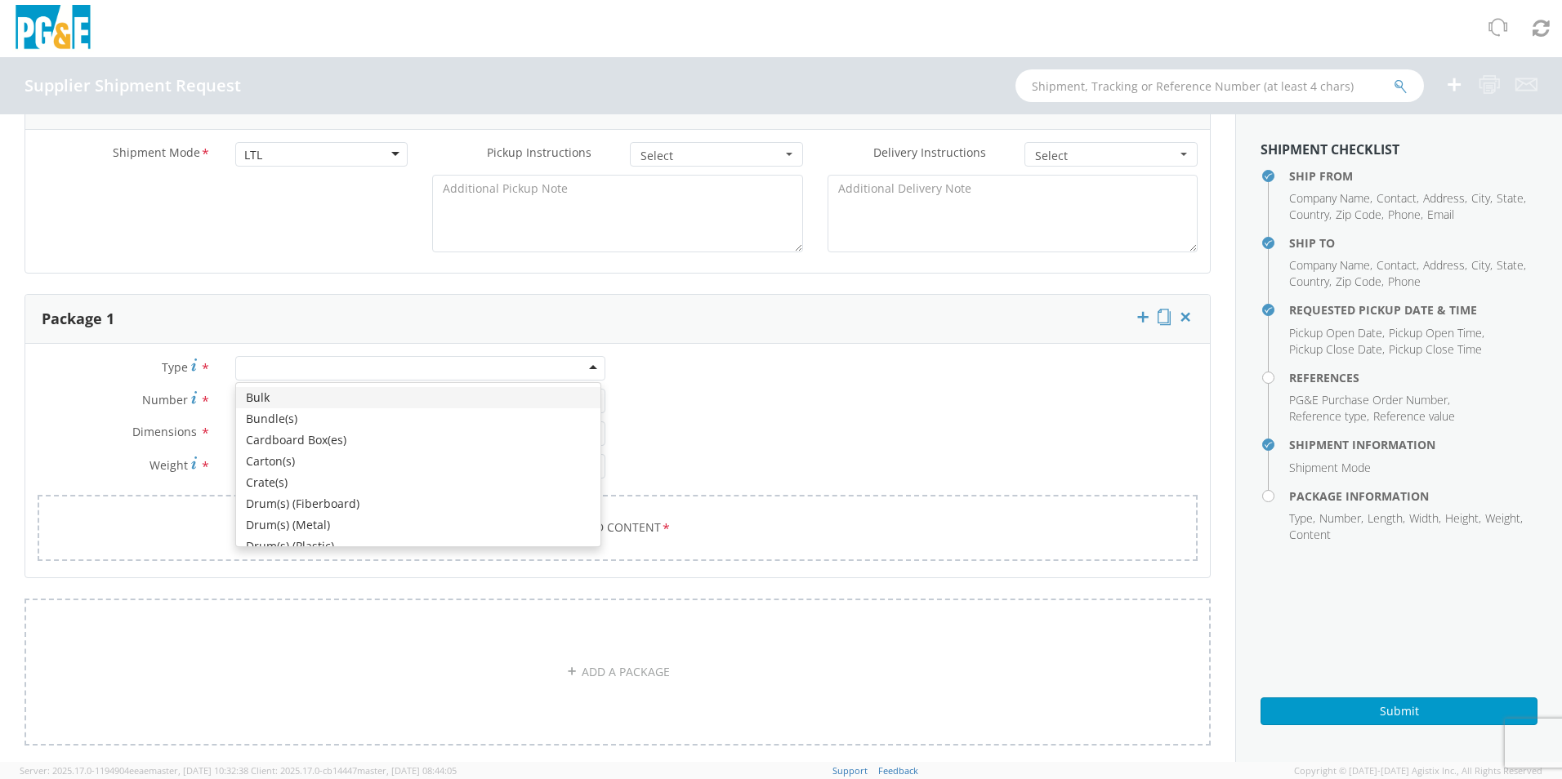
type input "S"
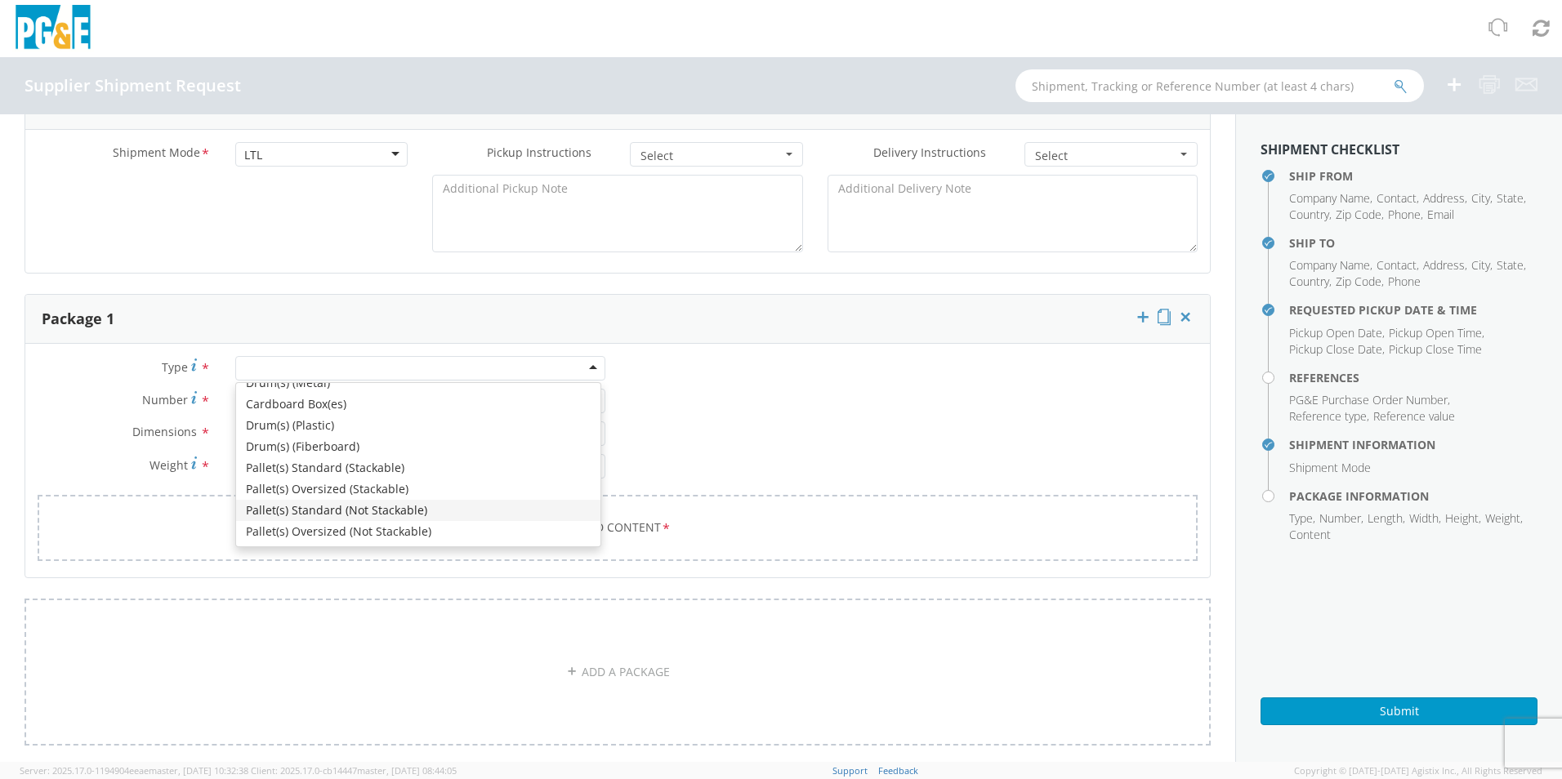
scroll to position [0, 0]
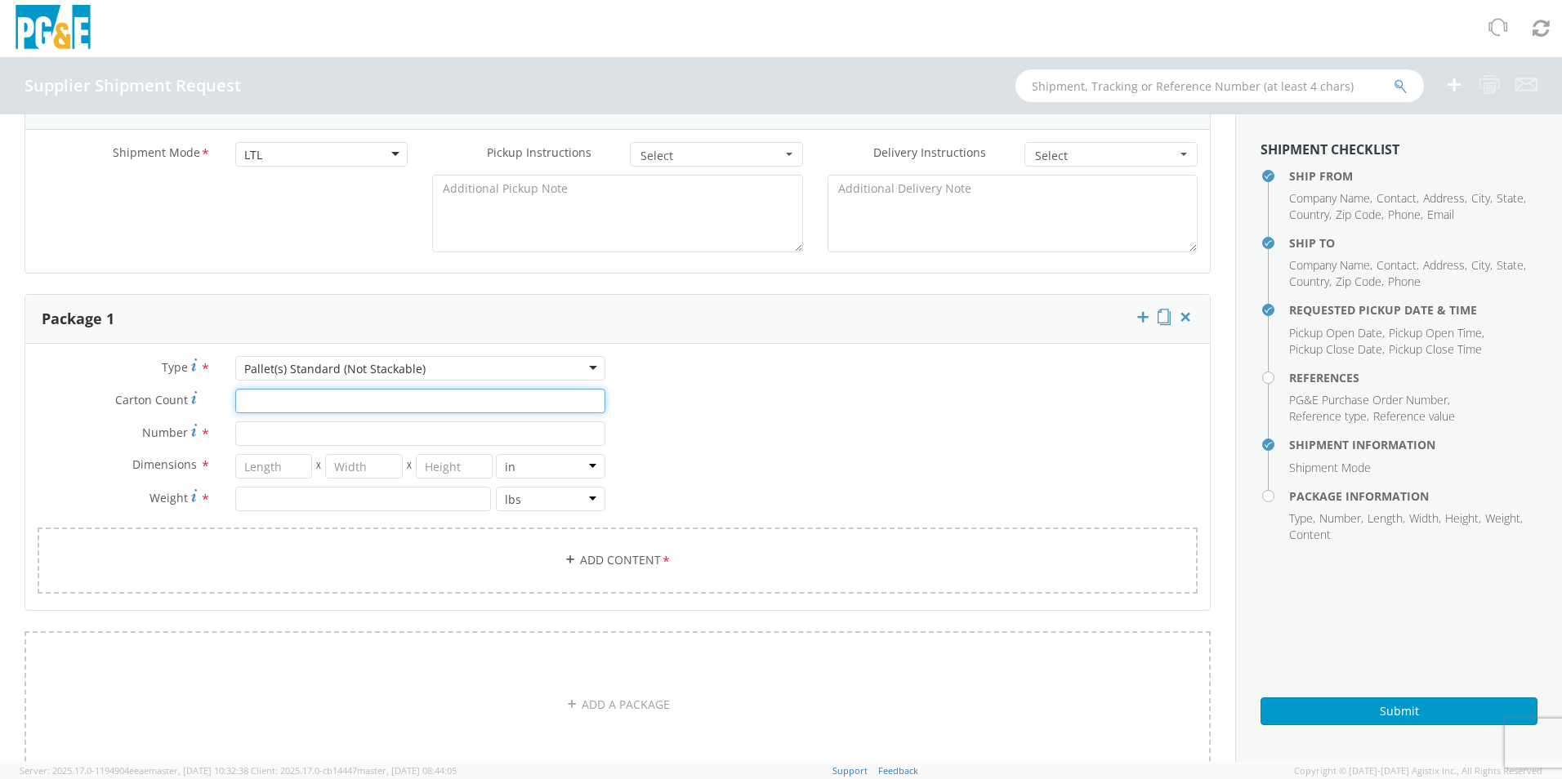
click at [261, 404] on input "Carton Count *" at bounding box center [420, 401] width 370 height 25
type input "2"
click at [267, 434] on input "Number *" at bounding box center [420, 434] width 370 height 25
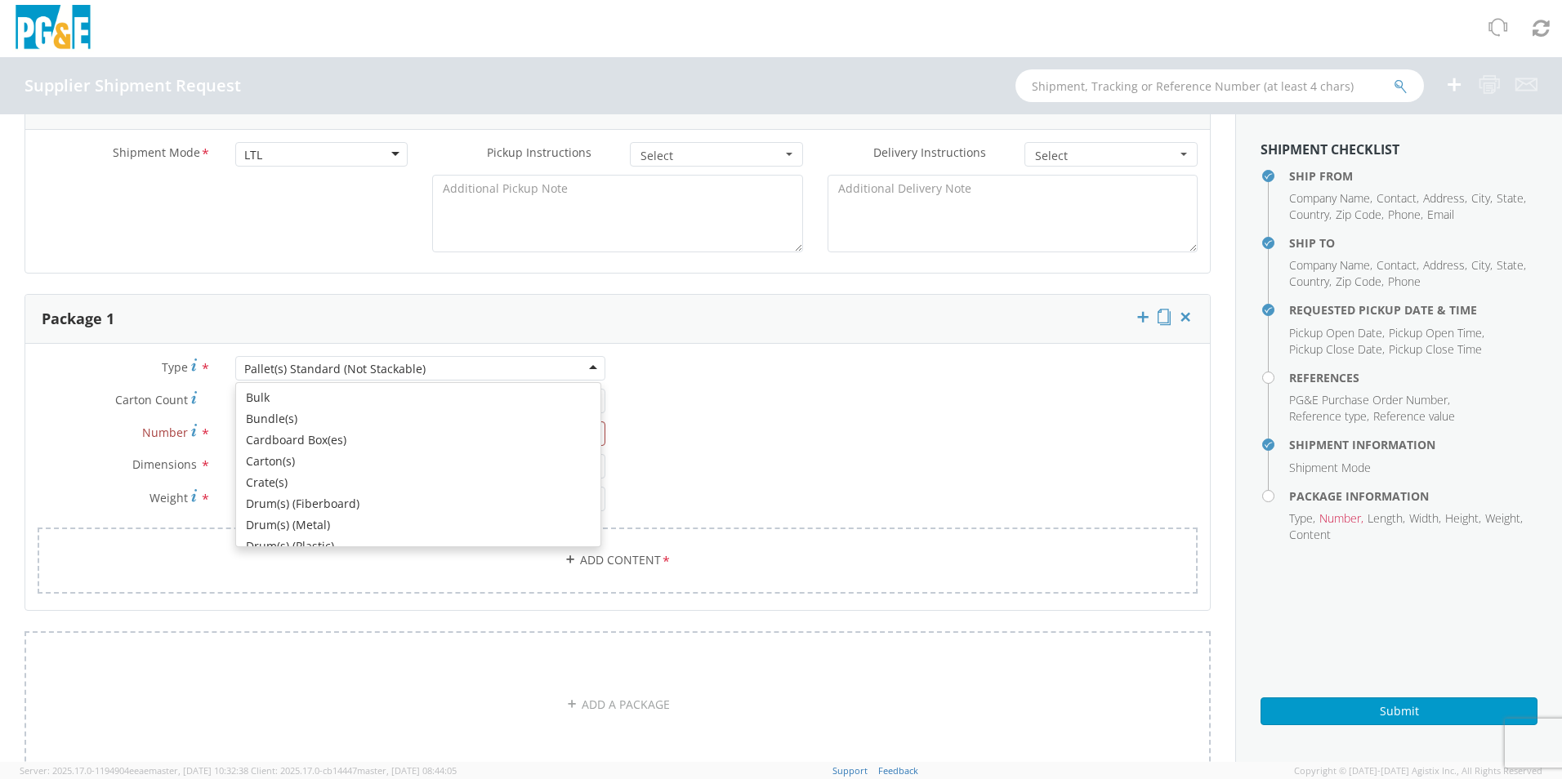
click at [489, 366] on div "Pallet(s) Standard (Not Stackable)" at bounding box center [420, 368] width 370 height 25
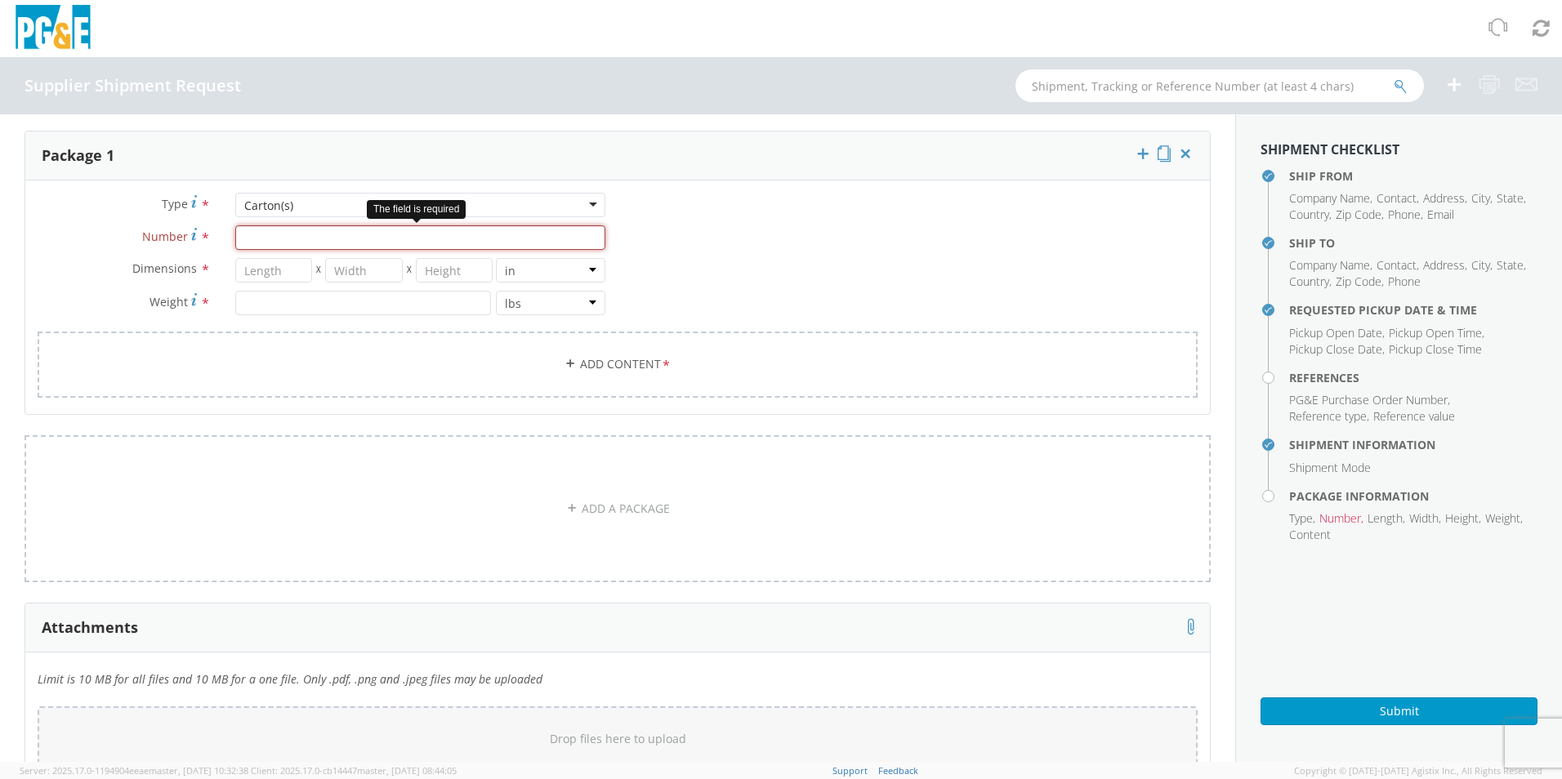
click at [256, 234] on input "Number *" at bounding box center [420, 238] width 370 height 25
click at [191, 234] on use at bounding box center [194, 234] width 6 height 12
click at [235, 234] on input "Number Number of packages of specified package type and dimensions *" at bounding box center [420, 238] width 370 height 25
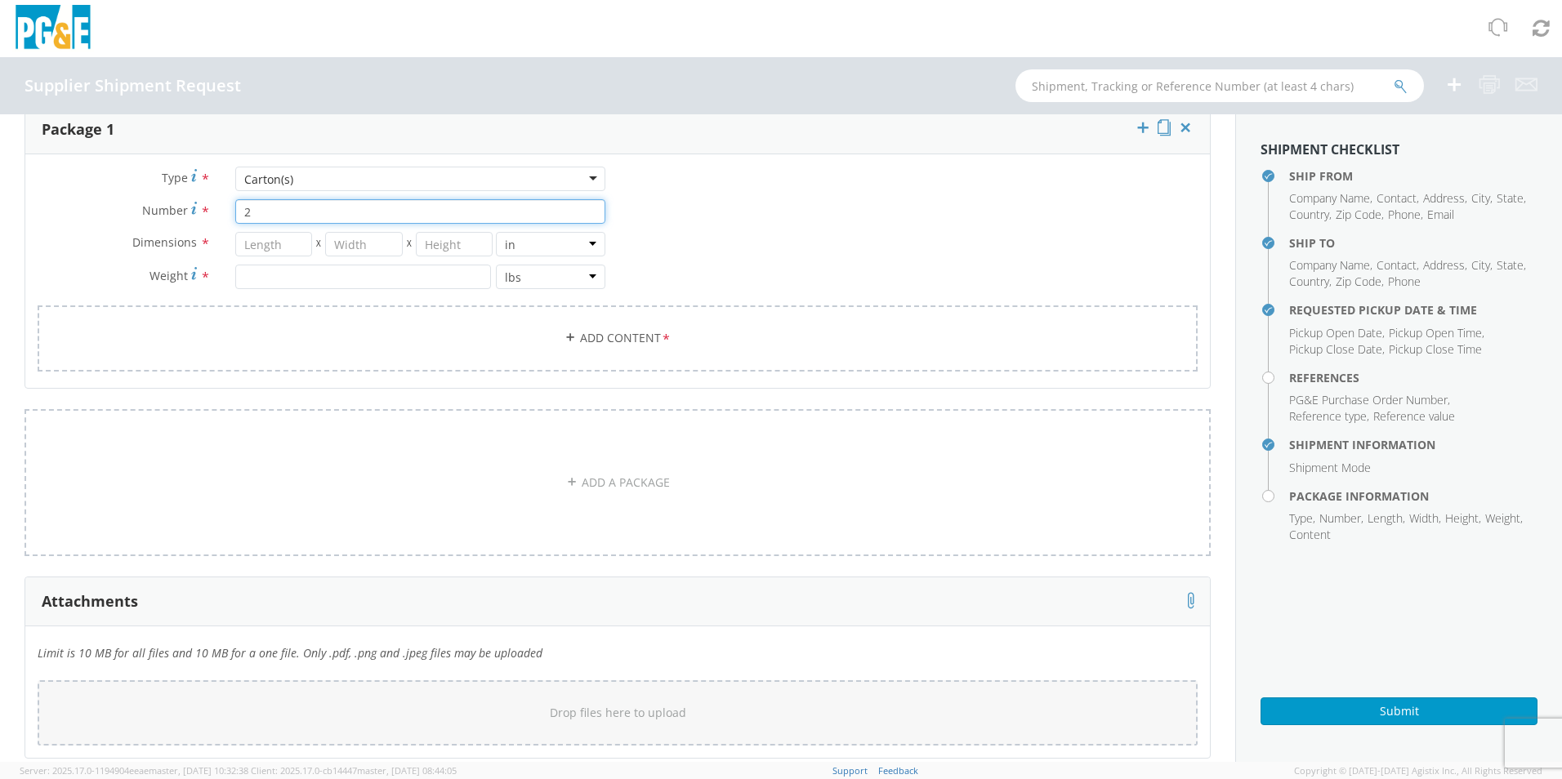
scroll to position [899, 0]
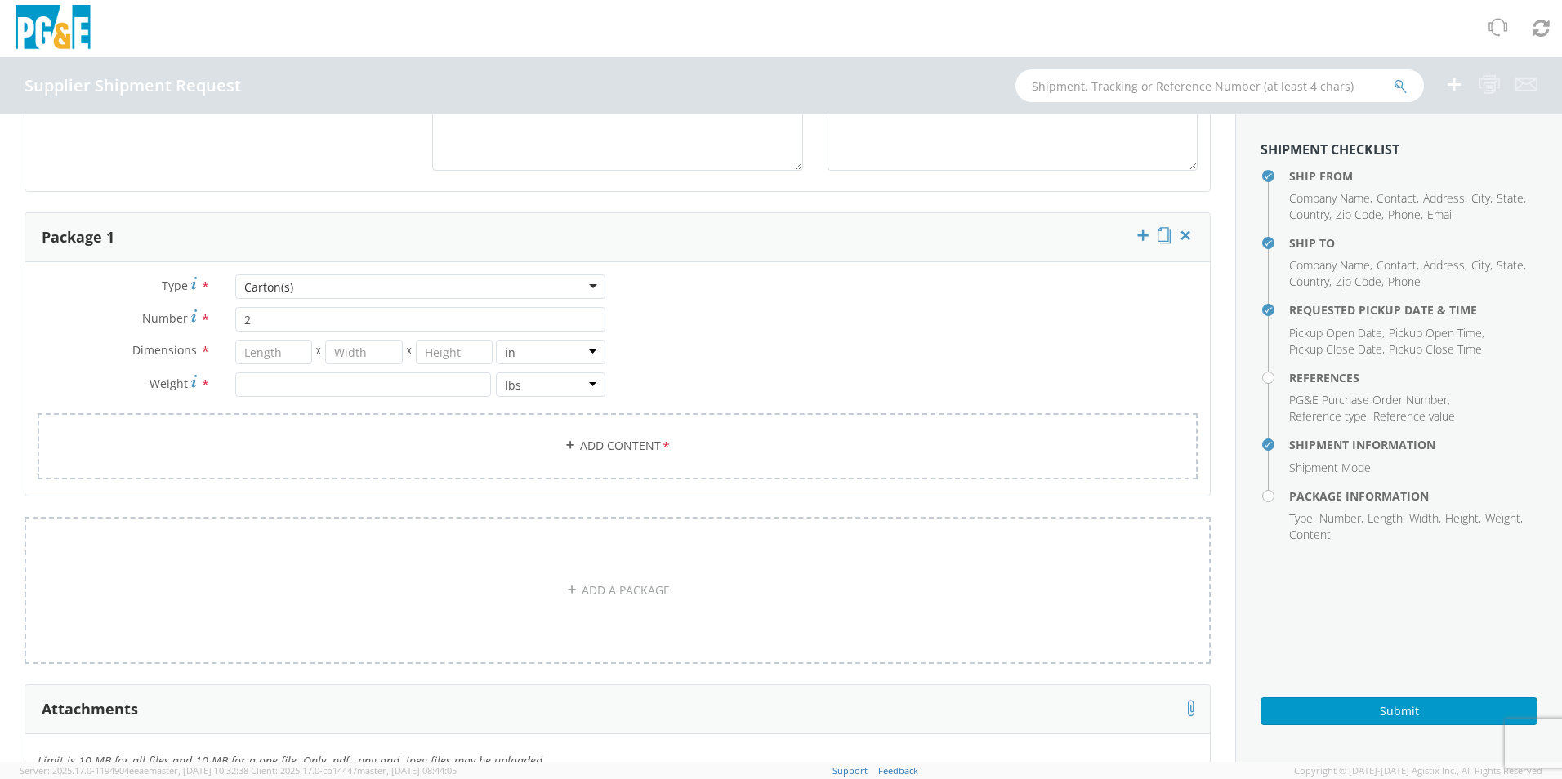
click at [284, 282] on div "Carton(s)" at bounding box center [268, 287] width 49 height 16
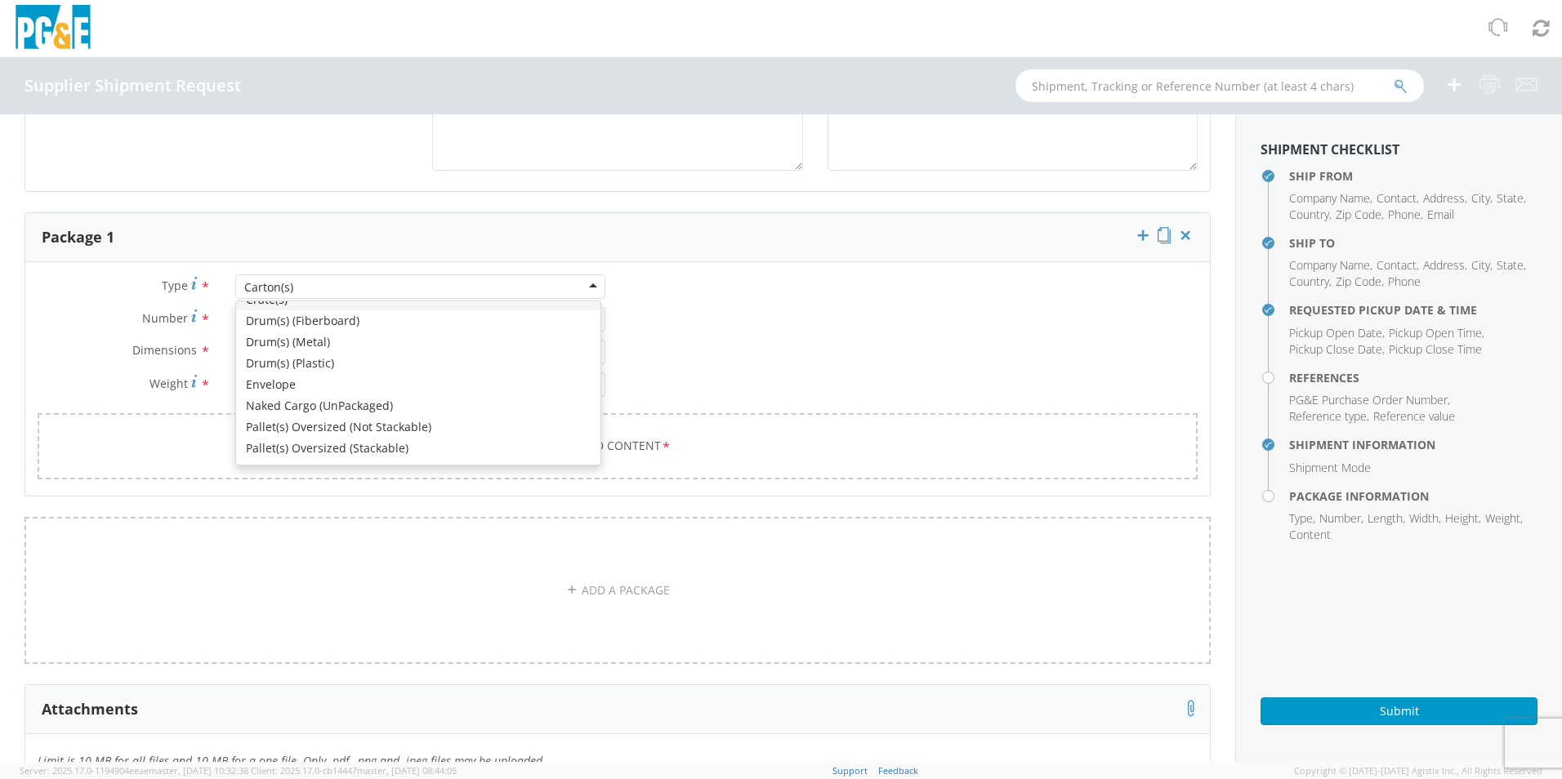
scroll to position [163, 0]
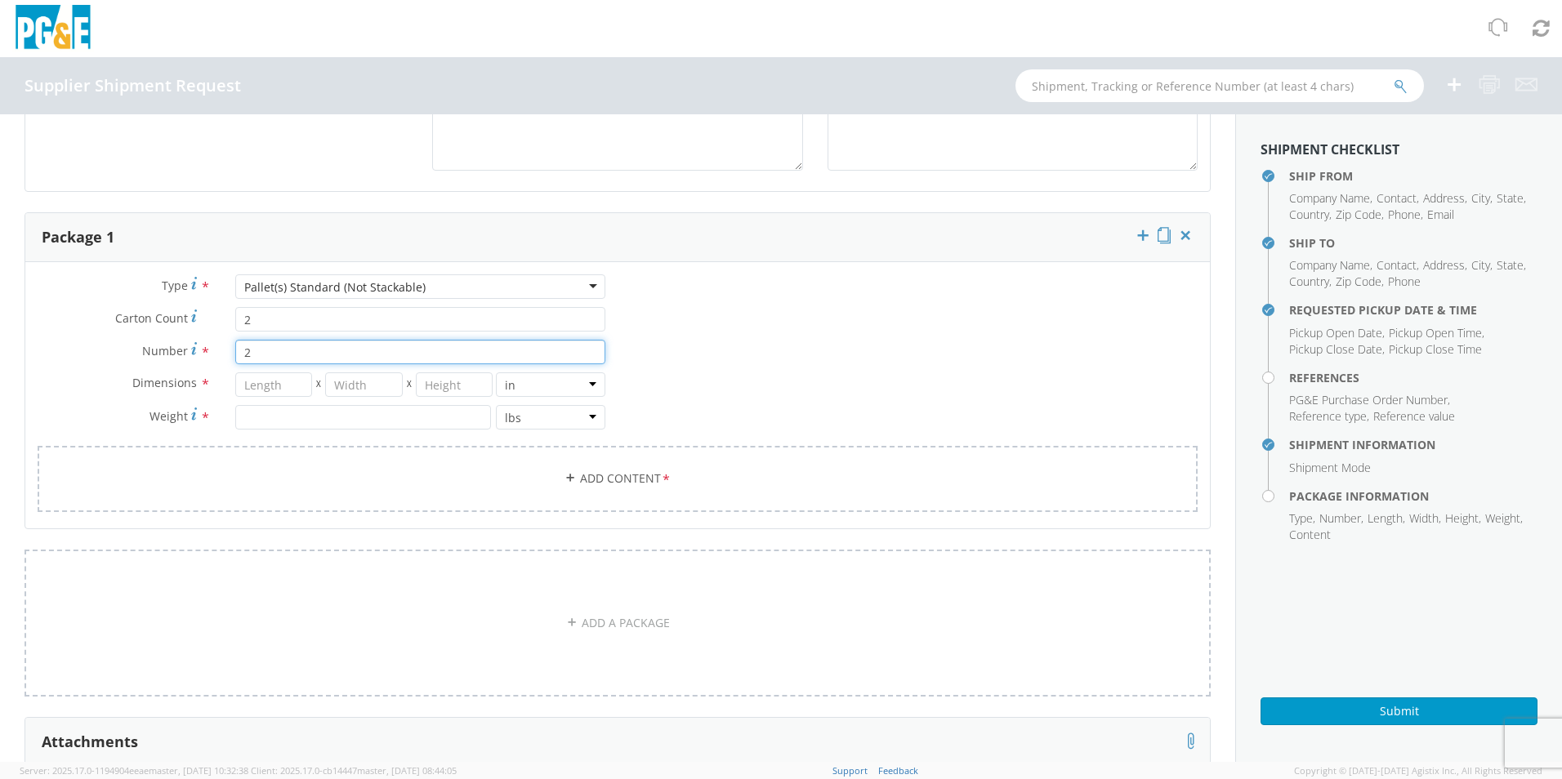
click at [258, 355] on input "2" at bounding box center [420, 352] width 370 height 25
type input "1"
click at [259, 382] on input "number" at bounding box center [274, 385] width 78 height 25
type input "36"
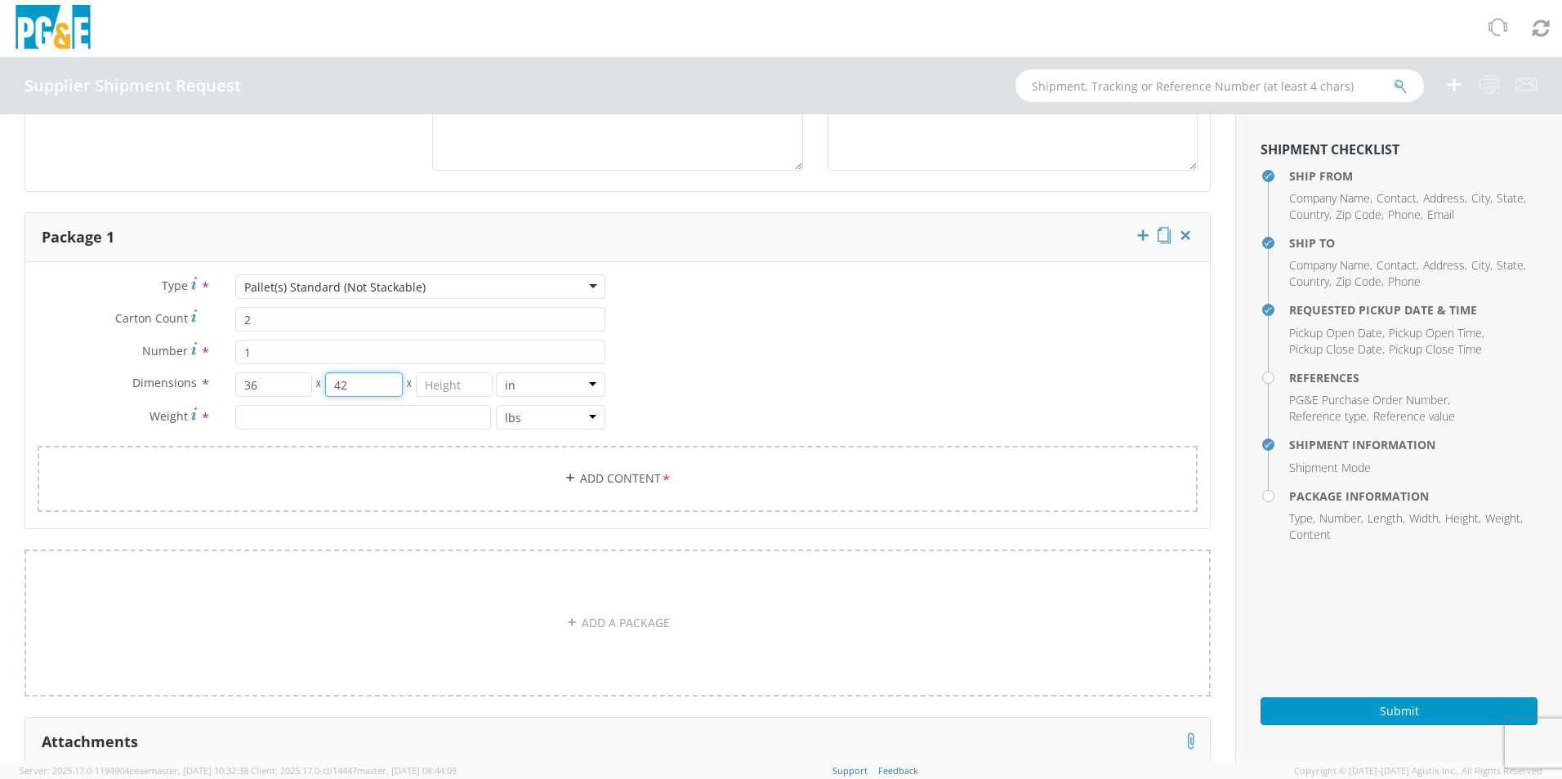
type input "42"
type input "38"
click at [270, 421] on input "number" at bounding box center [363, 417] width 256 height 25
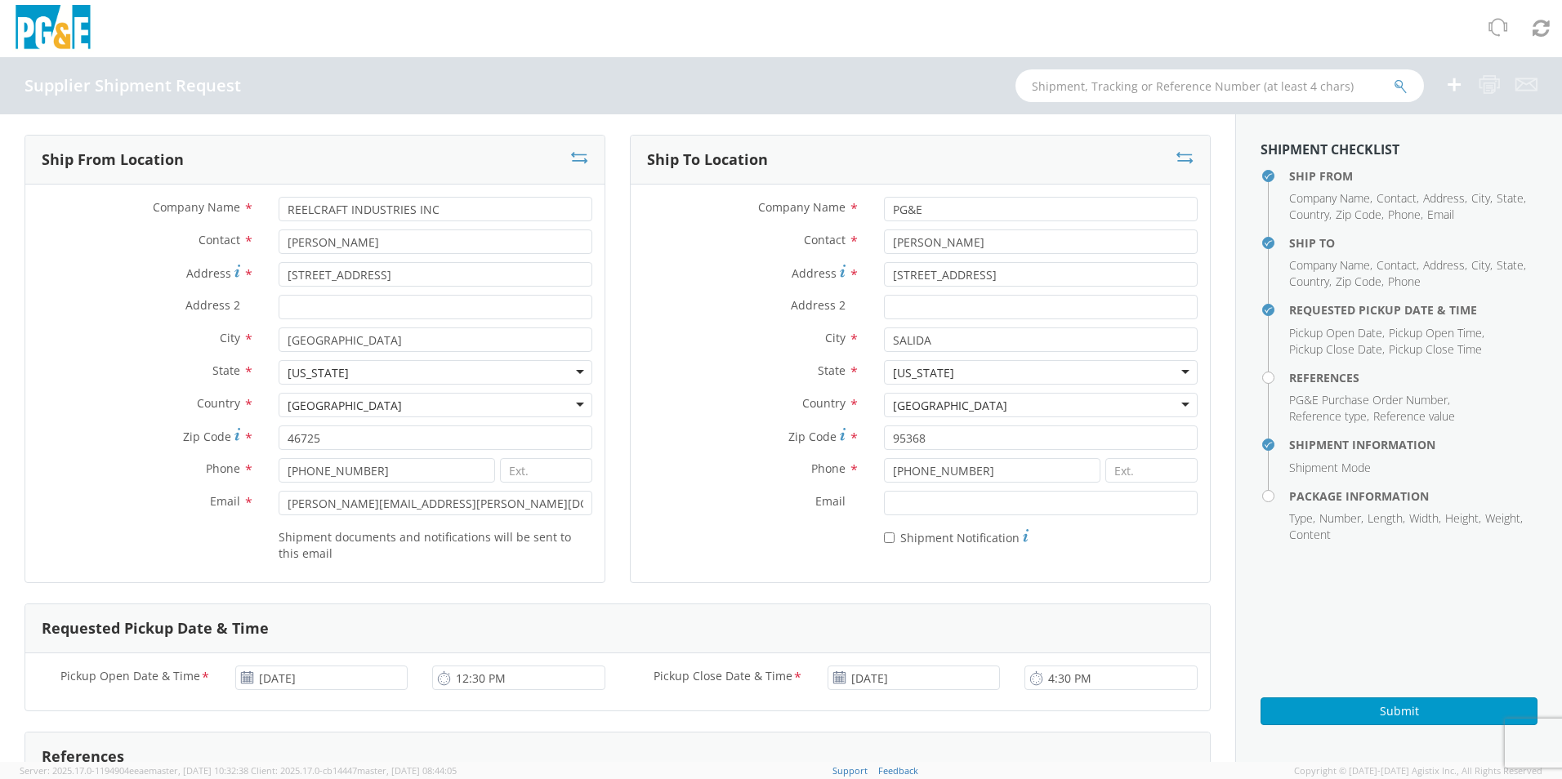
scroll to position [0, 0]
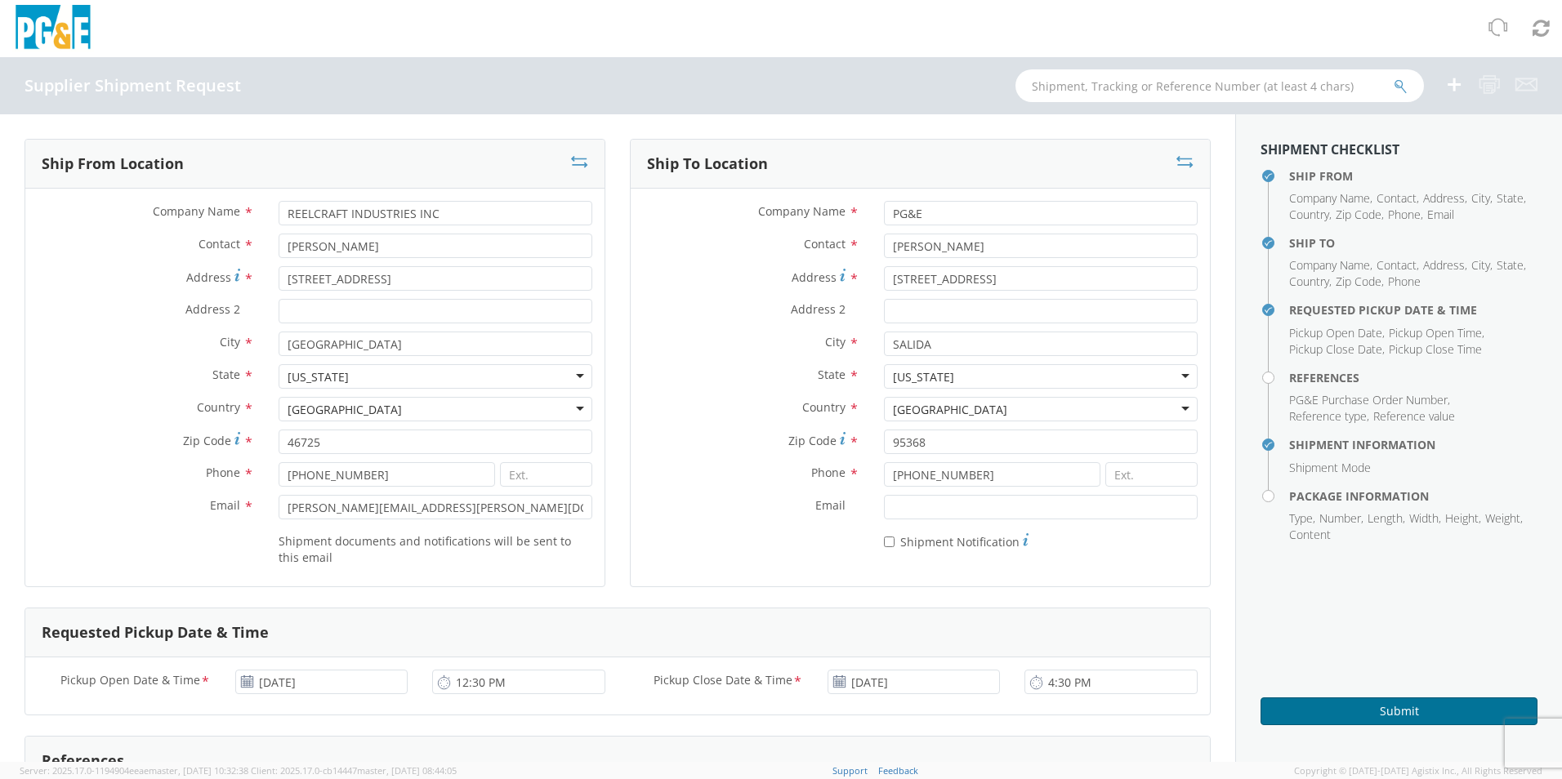
type input "212"
click at [1324, 719] on button "Submit" at bounding box center [1399, 712] width 277 height 28
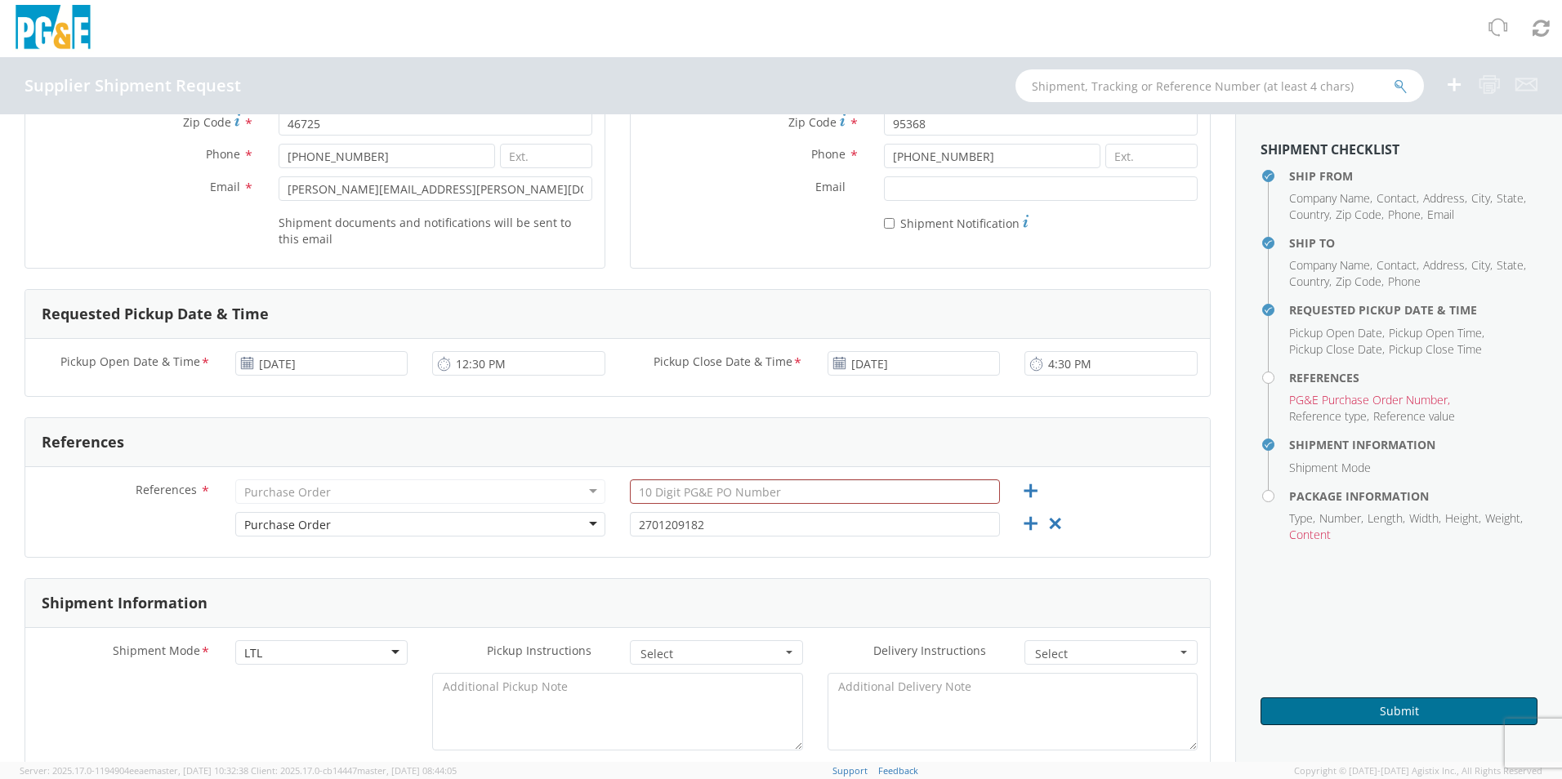
scroll to position [327, 0]
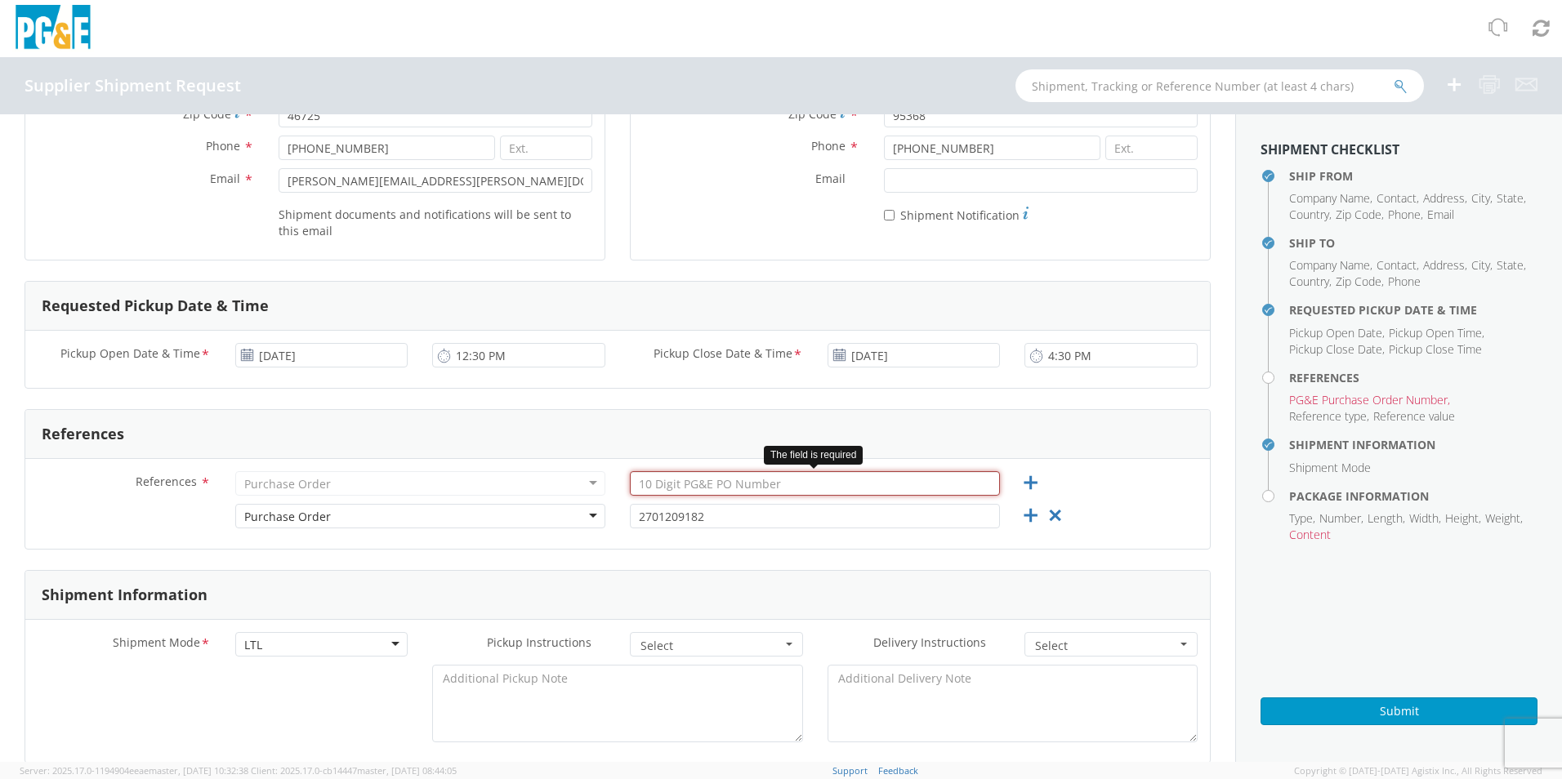
click at [696, 482] on input "text" at bounding box center [815, 483] width 370 height 25
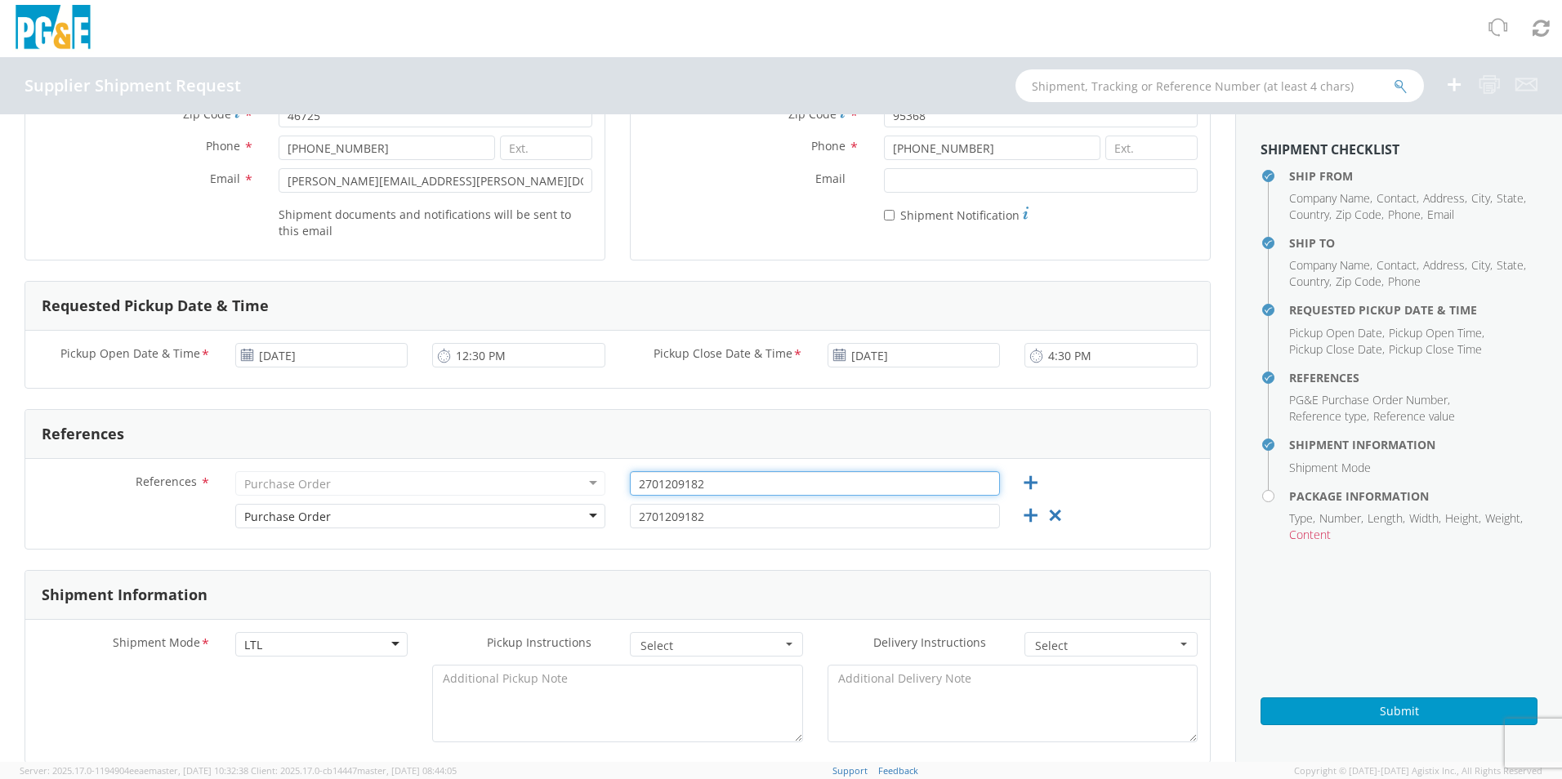
type input "2701209182"
click at [745, 520] on input "2701209182" at bounding box center [815, 516] width 370 height 25
click at [453, 517] on div "Purchase Order" at bounding box center [420, 516] width 370 height 25
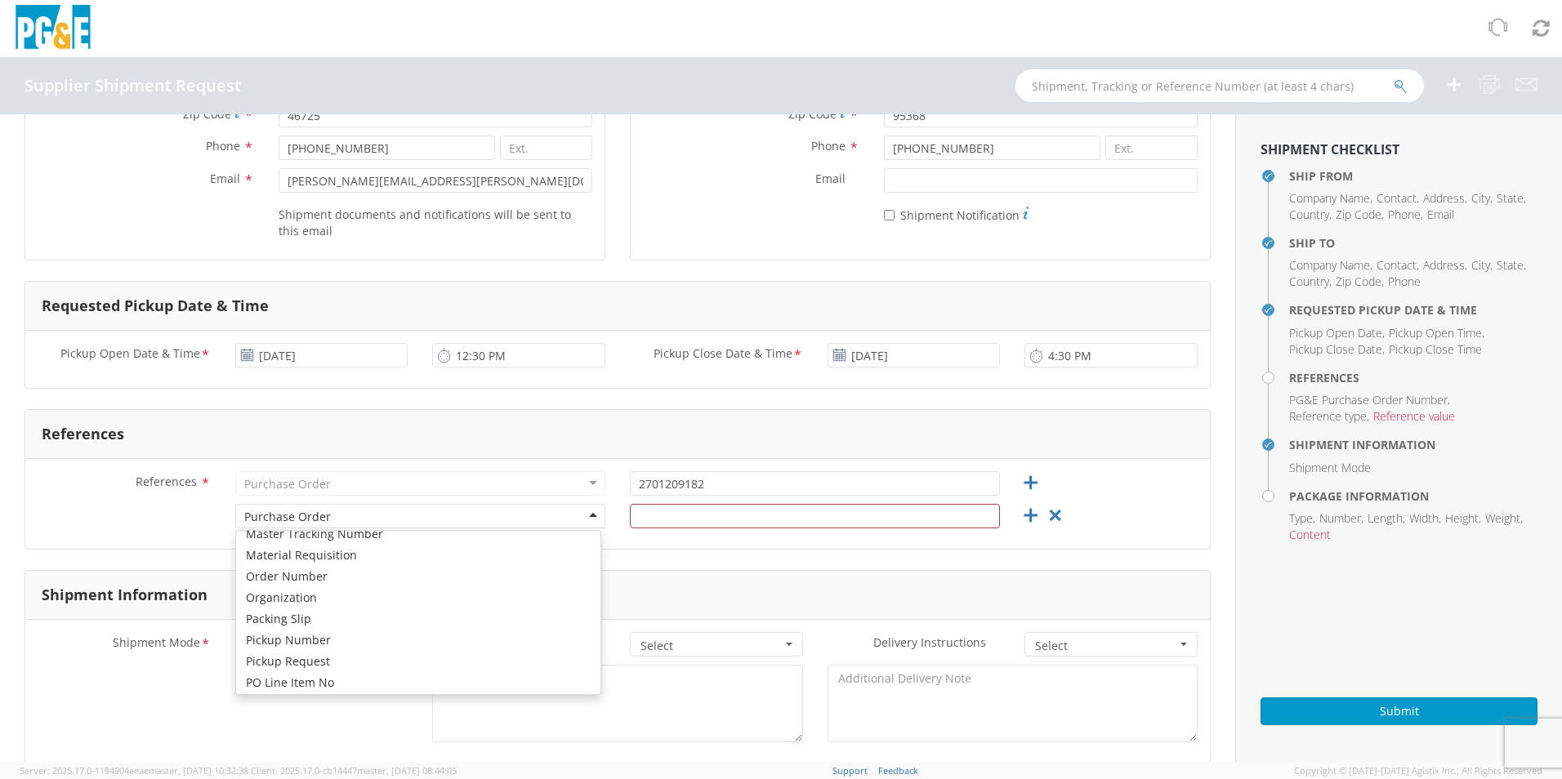
scroll to position [565, 0]
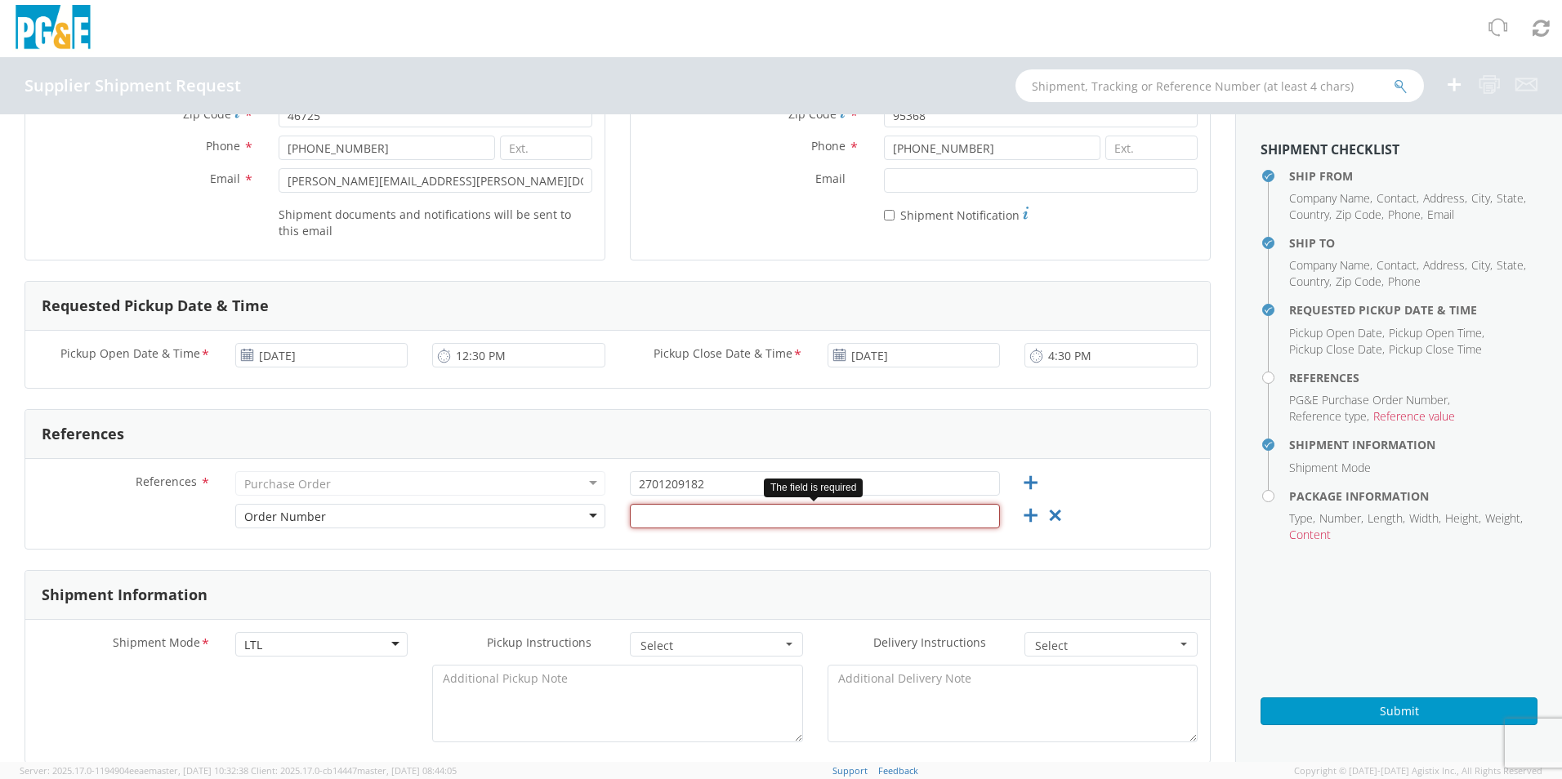
click at [668, 528] on input "text" at bounding box center [815, 516] width 370 height 25
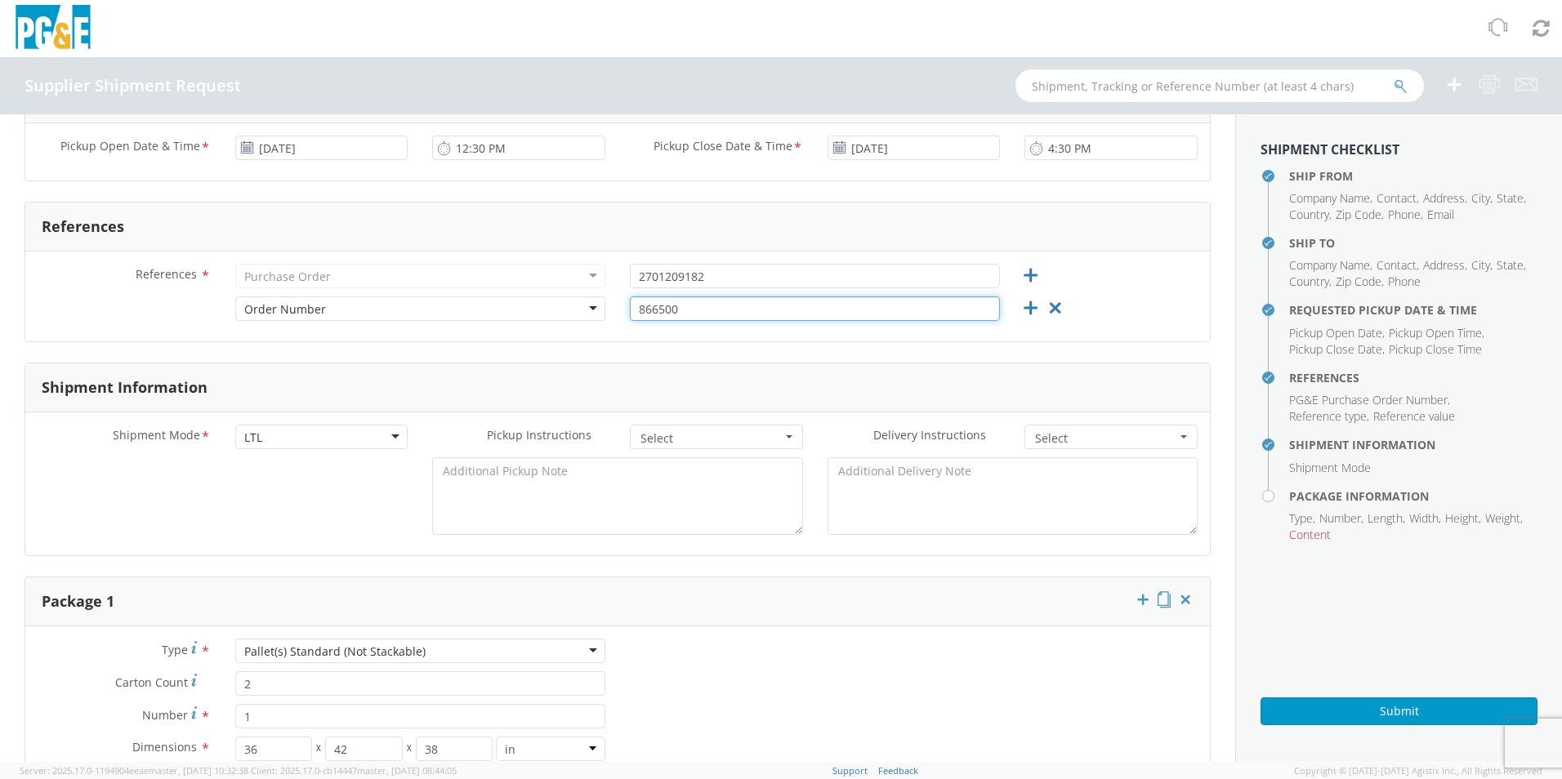
scroll to position [572, 0]
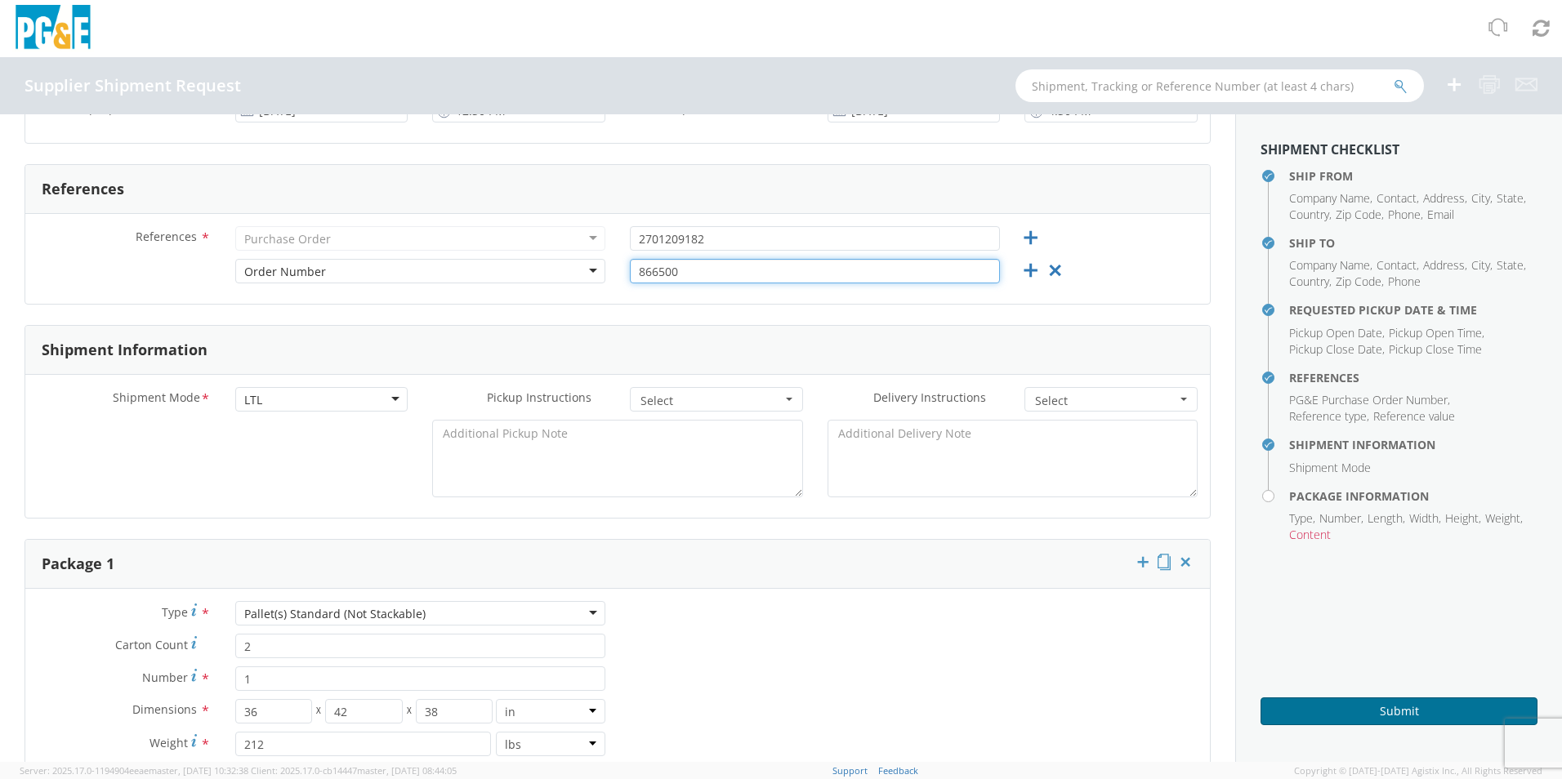
type input "866500"
click at [1311, 707] on button "Submit" at bounding box center [1399, 712] width 277 height 28
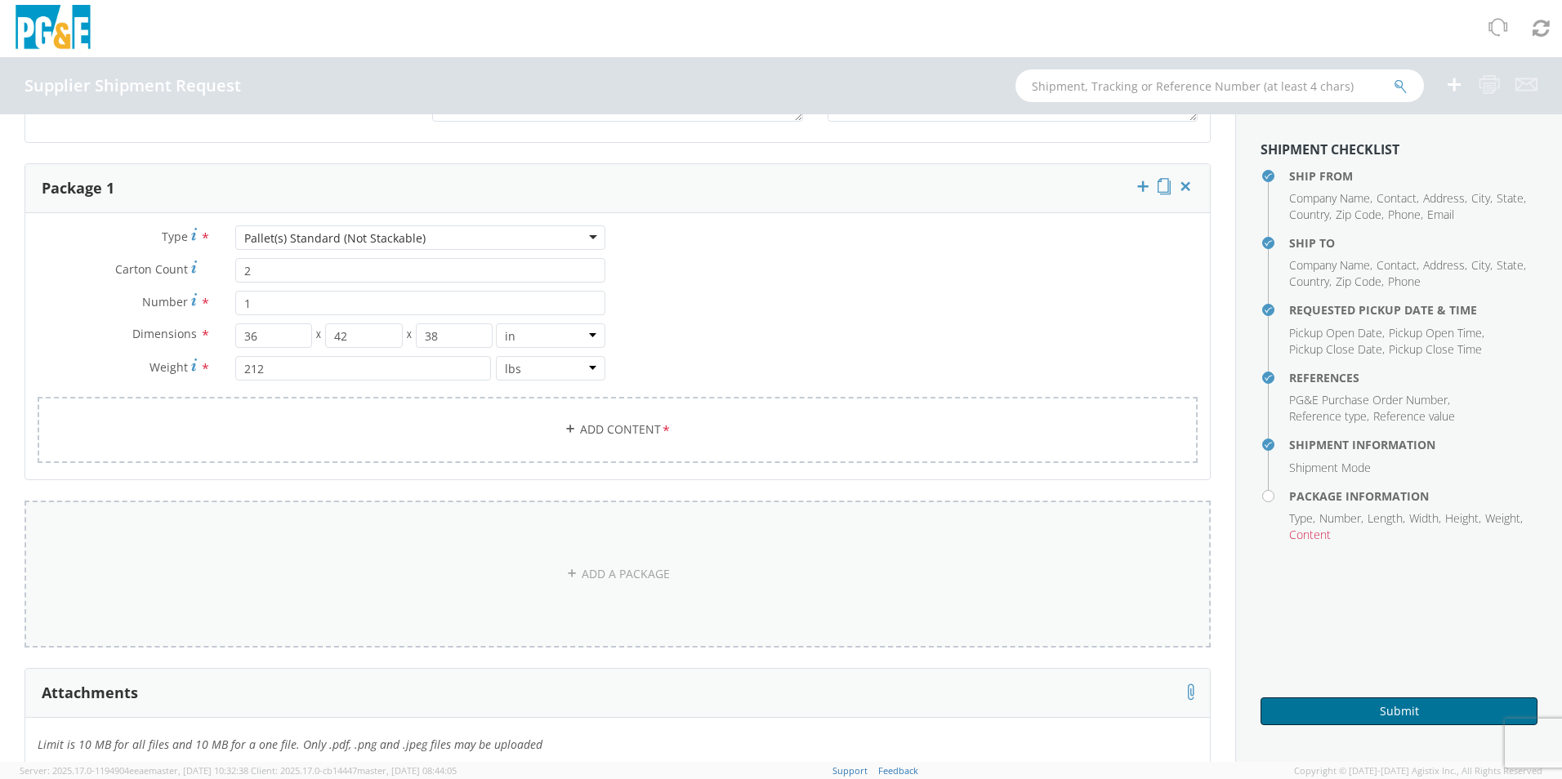
scroll to position [922, 0]
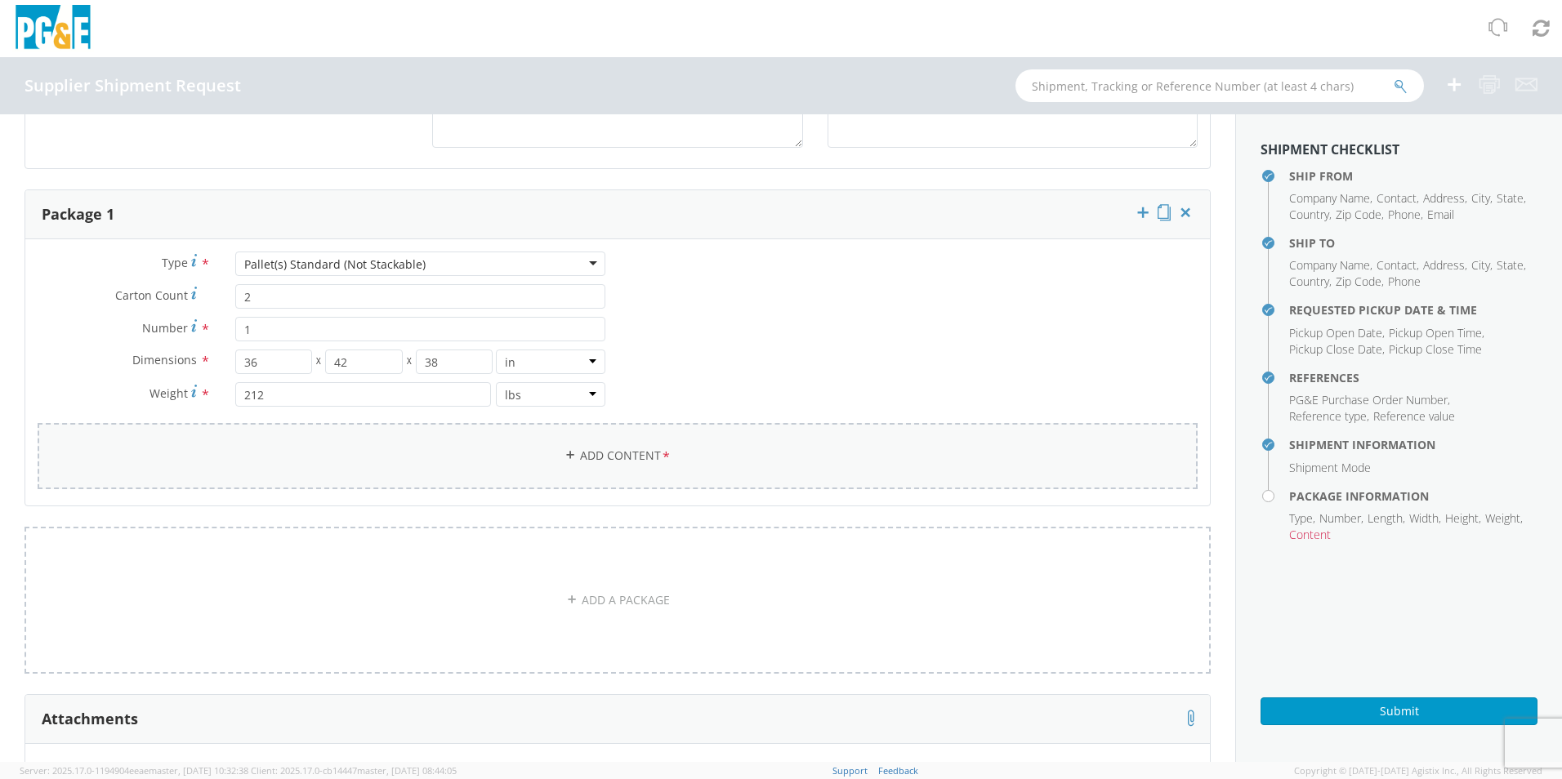
click at [609, 453] on link "Add Content *" at bounding box center [618, 456] width 1160 height 66
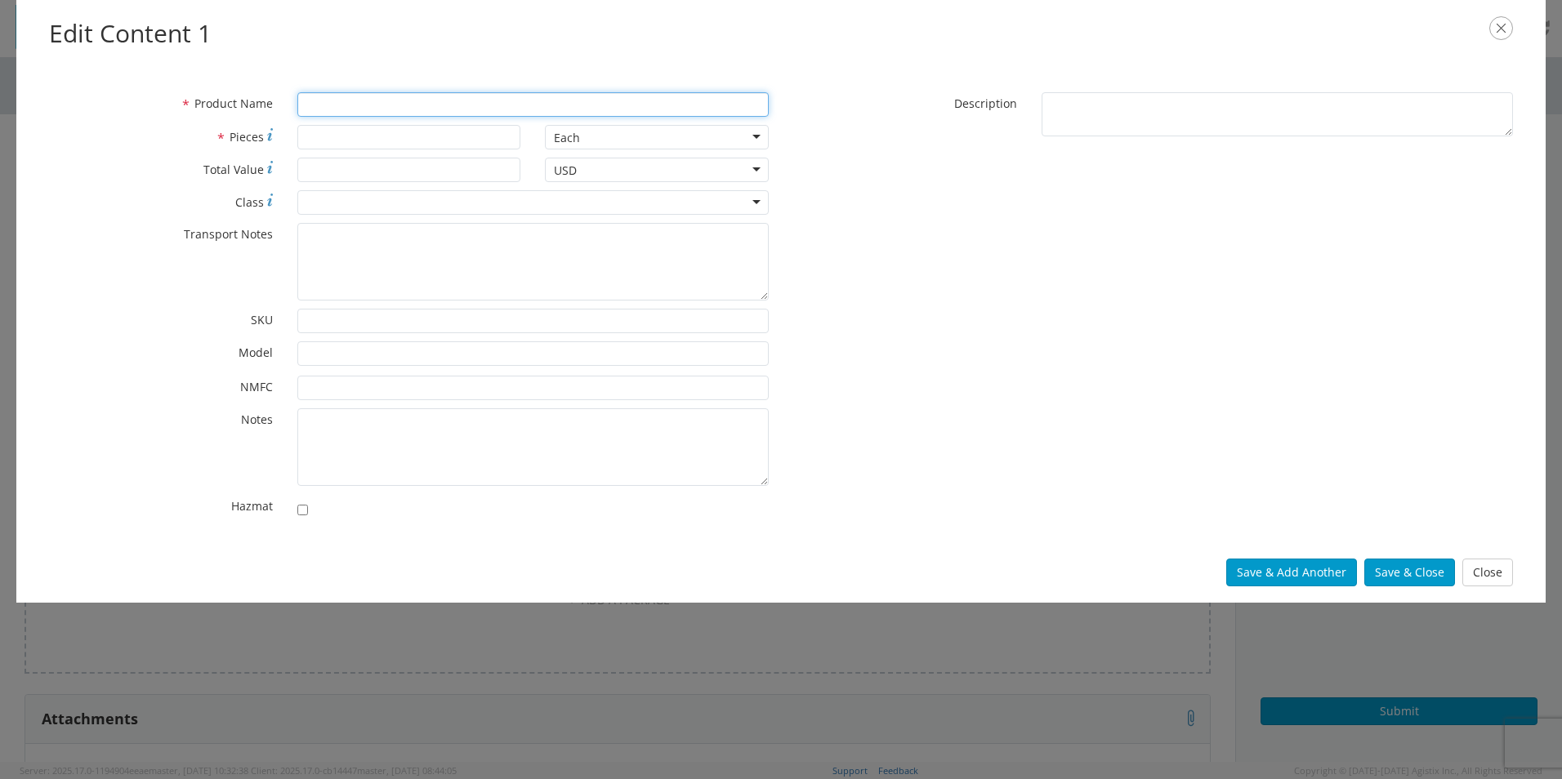
click at [333, 100] on input "* Product Name" at bounding box center [532, 104] width 471 height 25
type input "HOSE REELS"
click at [325, 131] on input "* Pieces" at bounding box center [409, 137] width 224 height 25
type input "3"
type input "2"
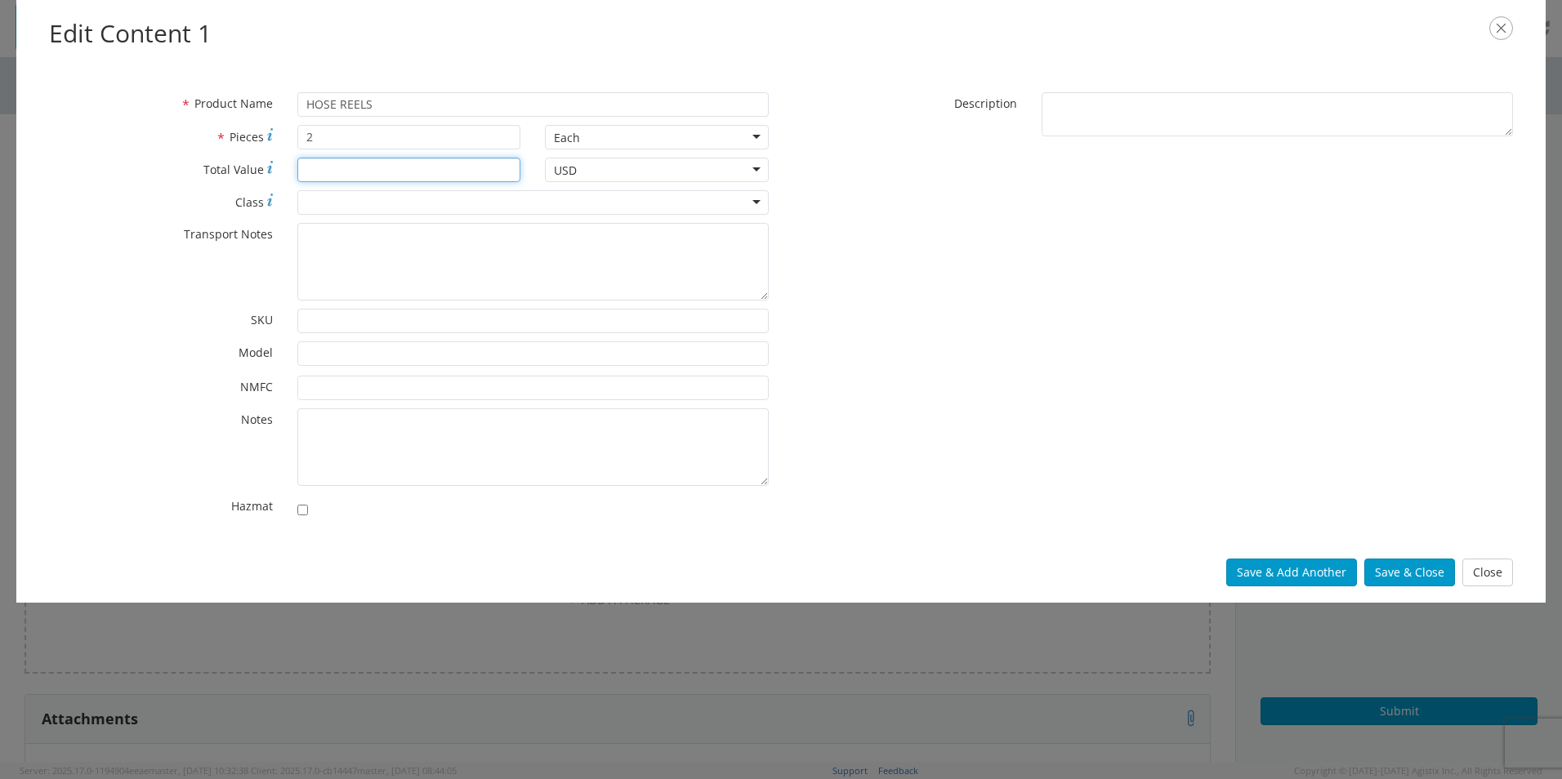
click at [319, 173] on input "* Total Value" at bounding box center [409, 170] width 224 height 25
click at [909, 364] on div "* Product Name HOSE REELS * Pieces 2 Each Each Bag Blister Pack Bottle Capsule …" at bounding box center [781, 309] width 1489 height 434
click at [1410, 570] on button "Save & Close" at bounding box center [1410, 573] width 91 height 28
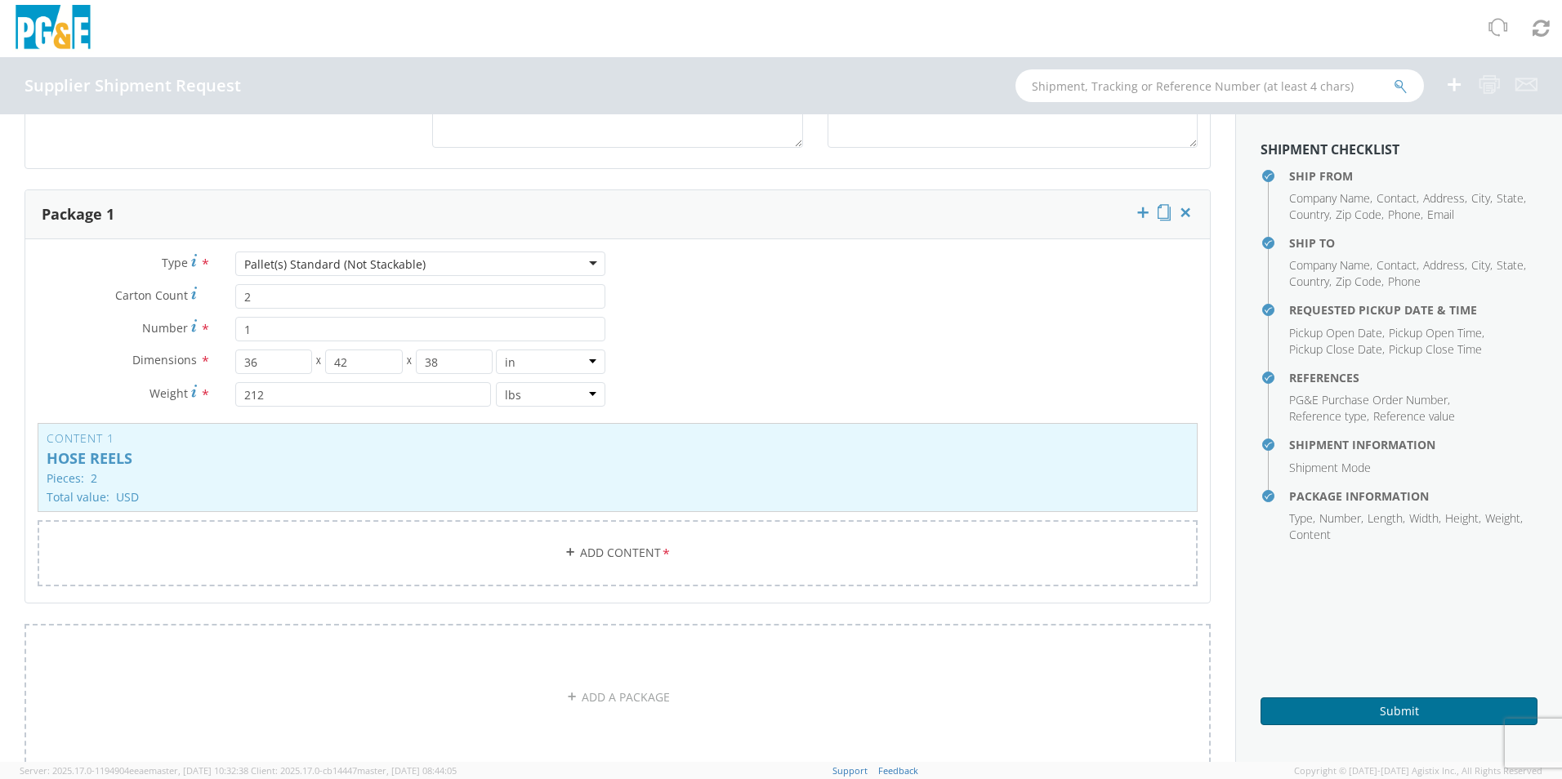
click at [1365, 709] on button "Submit" at bounding box center [1399, 712] width 277 height 28
